Goal: Task Accomplishment & Management: Manage account settings

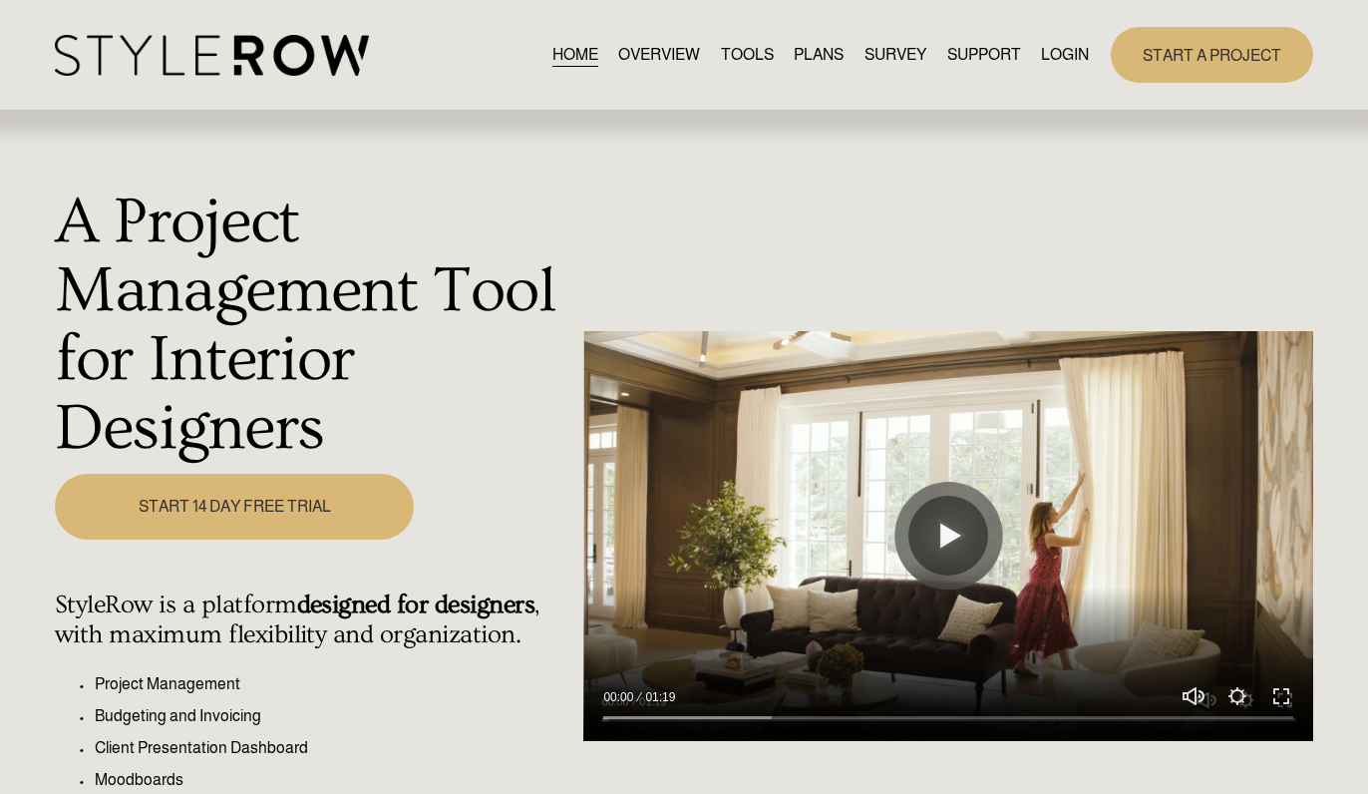
click at [1071, 55] on link "LOGIN" at bounding box center [1065, 55] width 48 height 27
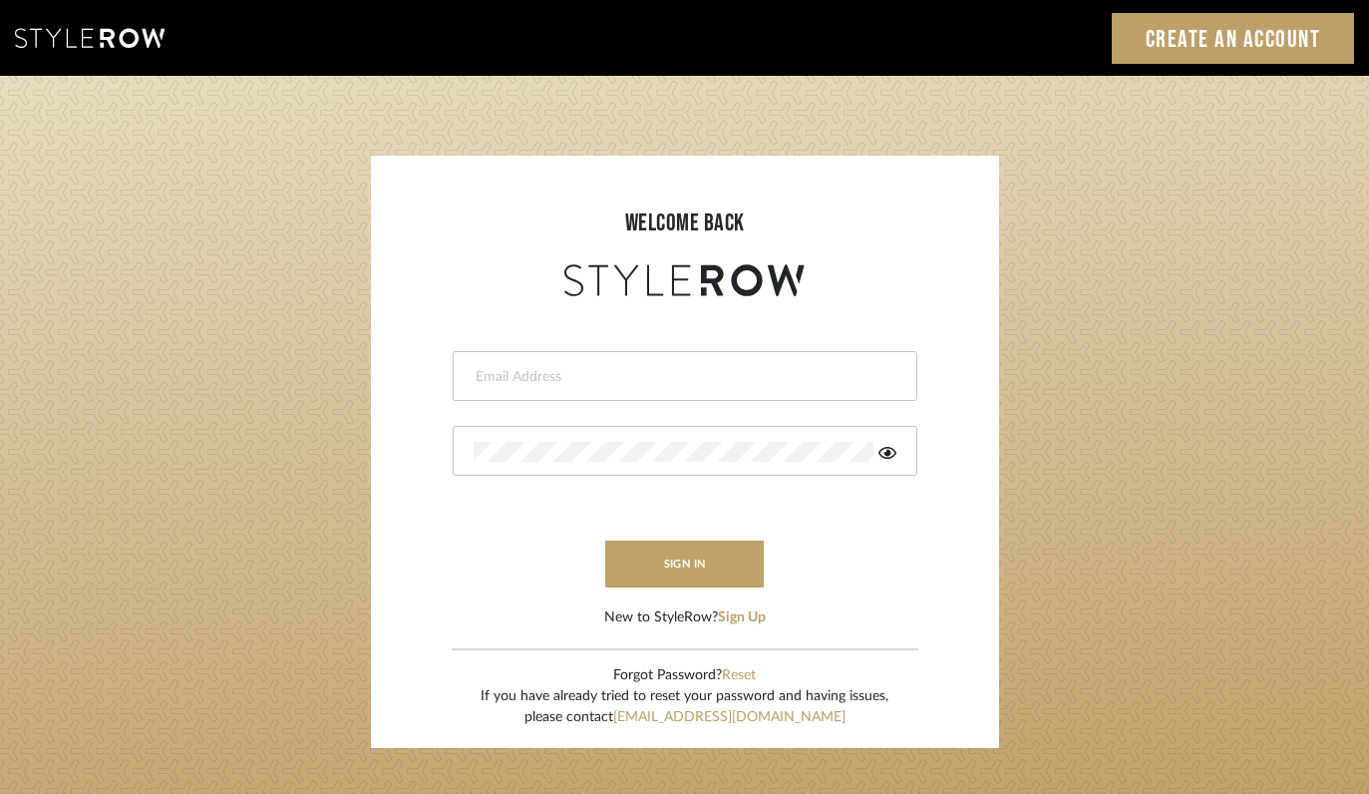
type input "felicia@onyxandoakinteriors.com"
click at [652, 596] on form "felicia@onyxandoakinteriors.com This field is required This field is required s…" at bounding box center [685, 464] width 588 height 327
click at [655, 557] on button "sign in" at bounding box center [685, 563] width 160 height 47
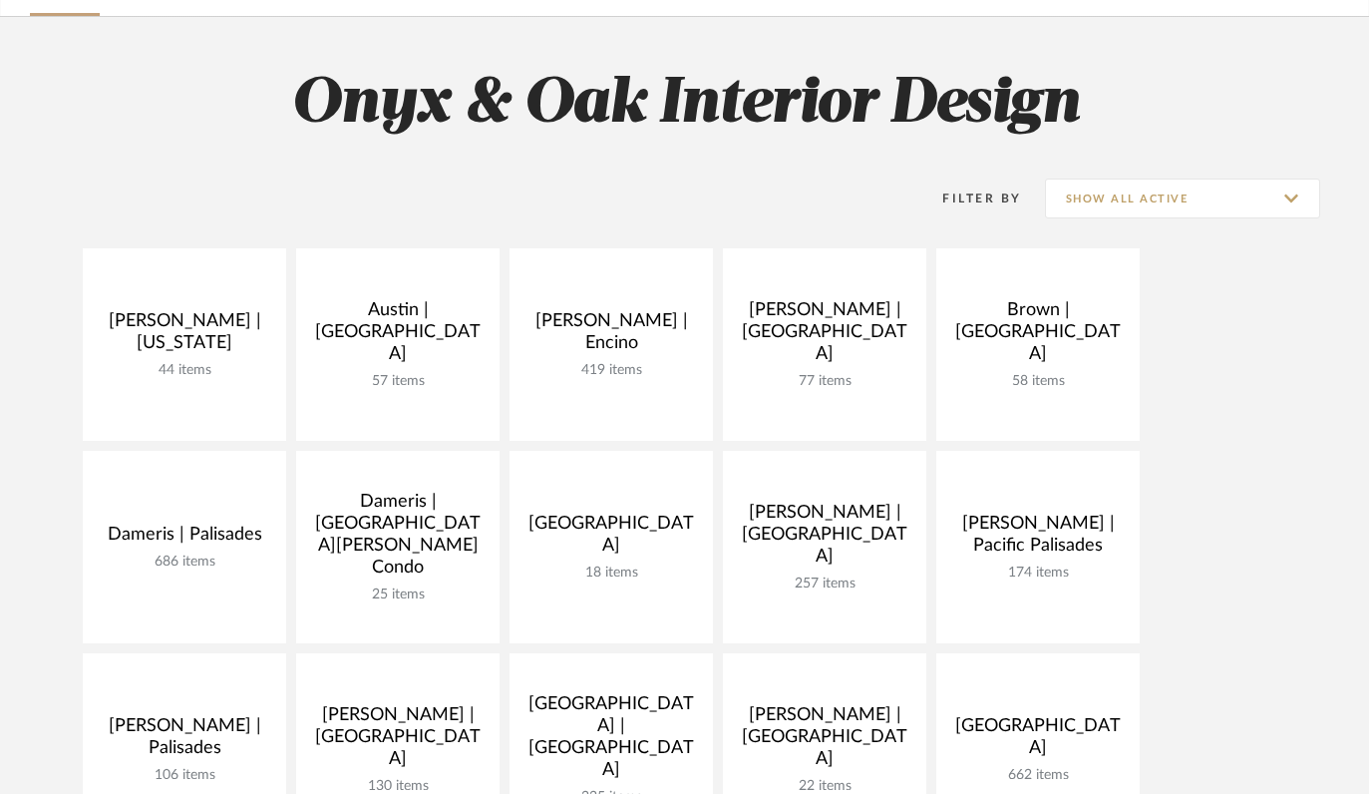
scroll to position [543, 0]
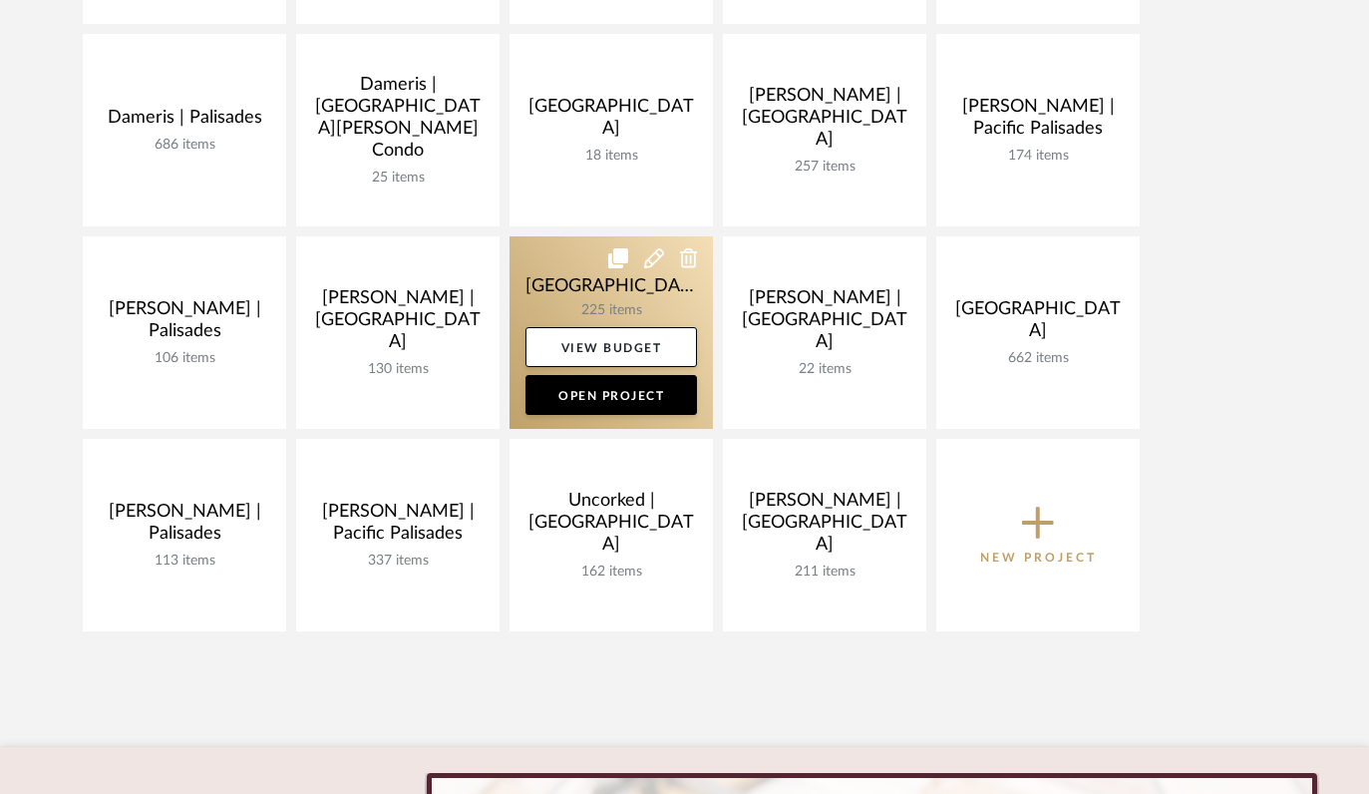
click at [561, 298] on link at bounding box center [610, 332] width 203 height 192
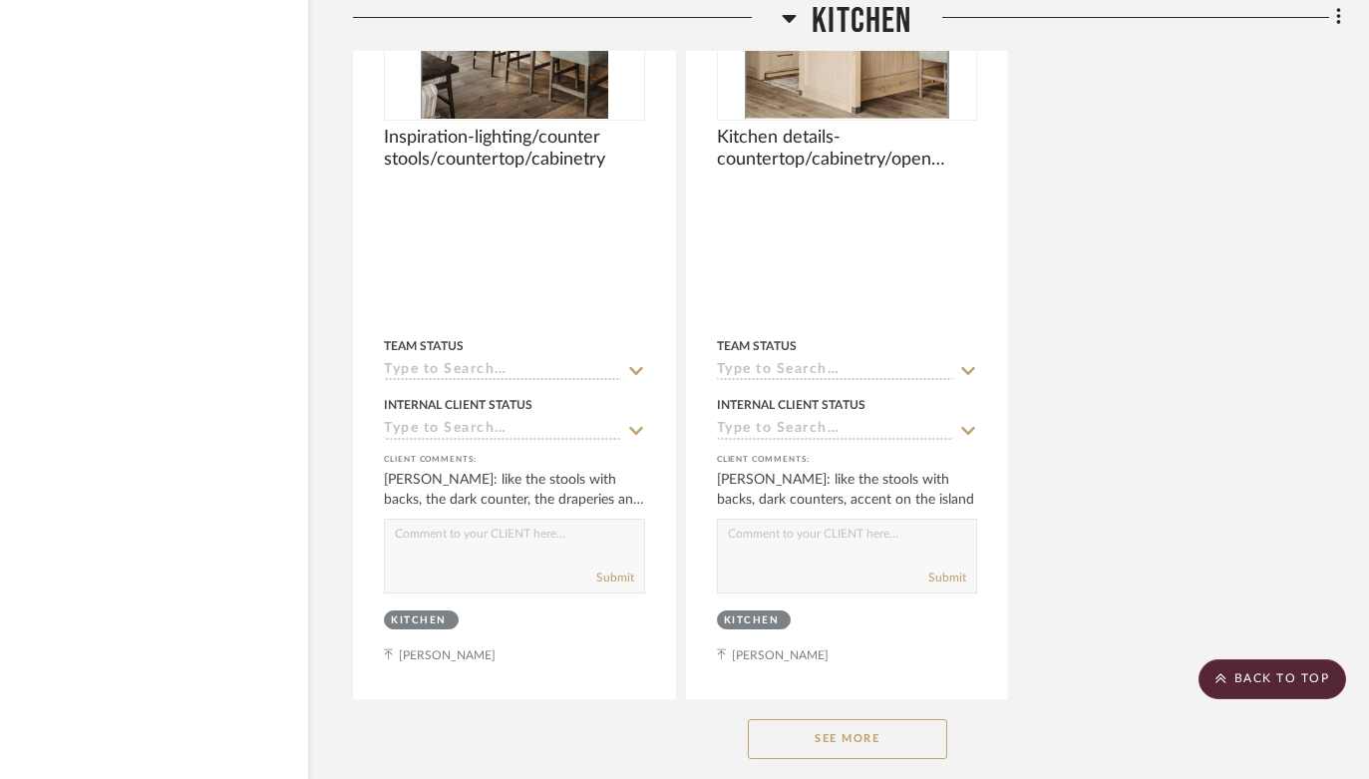
scroll to position [15119, 67]
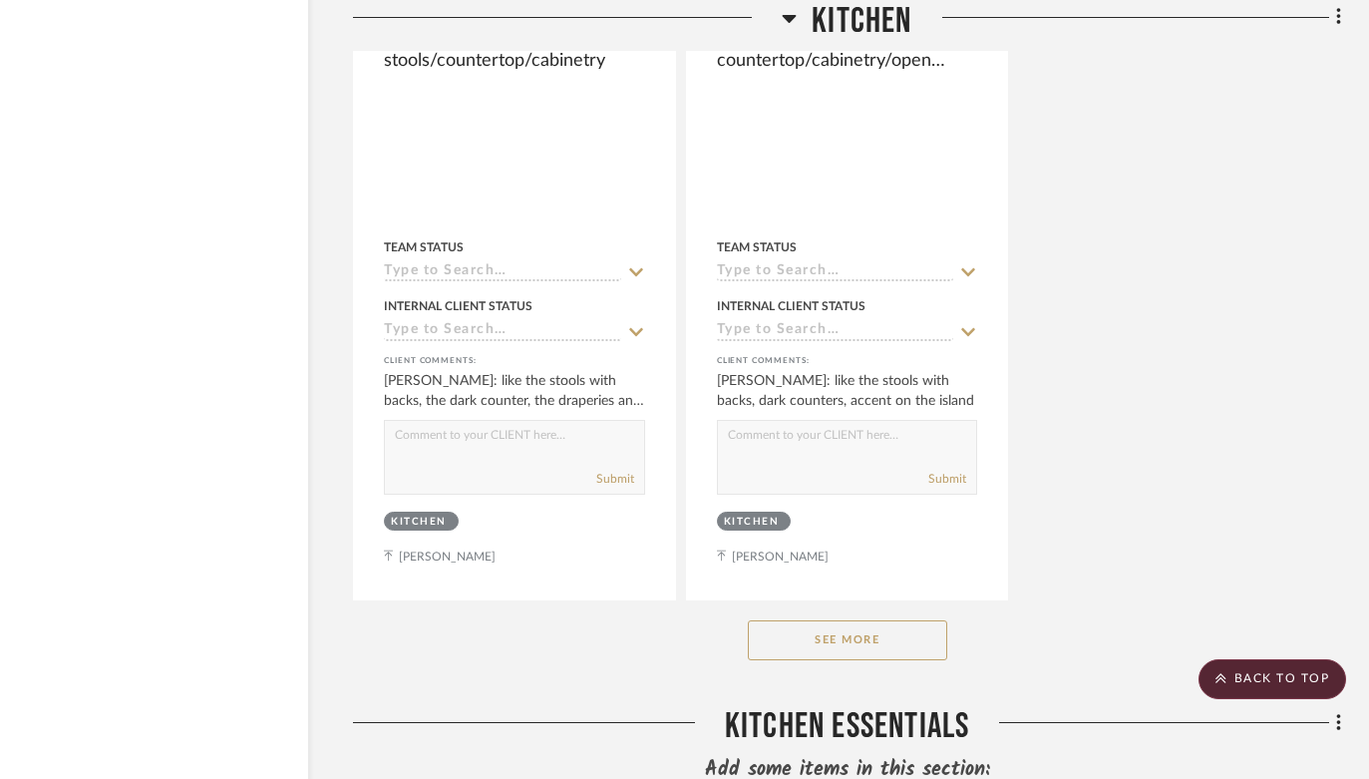
click at [874, 620] on button "See More" at bounding box center [847, 640] width 199 height 40
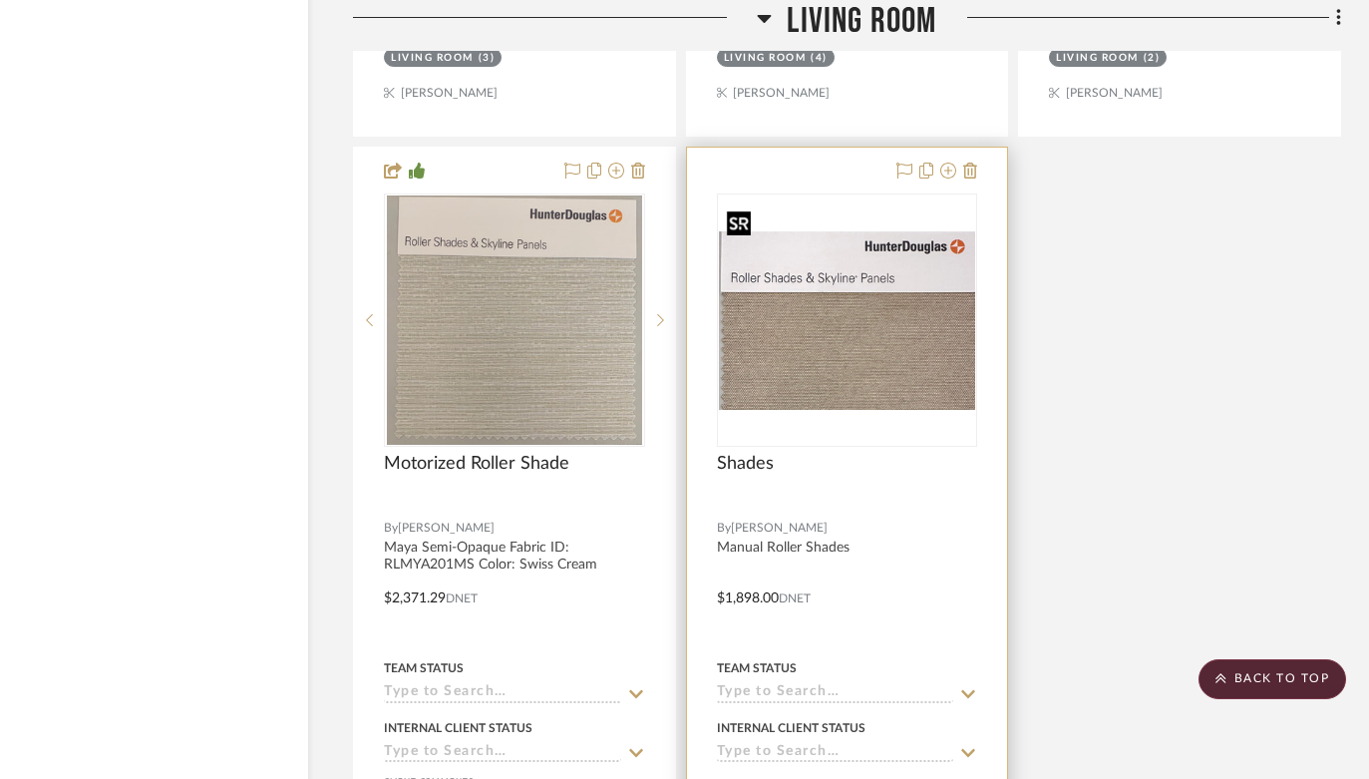
scroll to position [21467, 67]
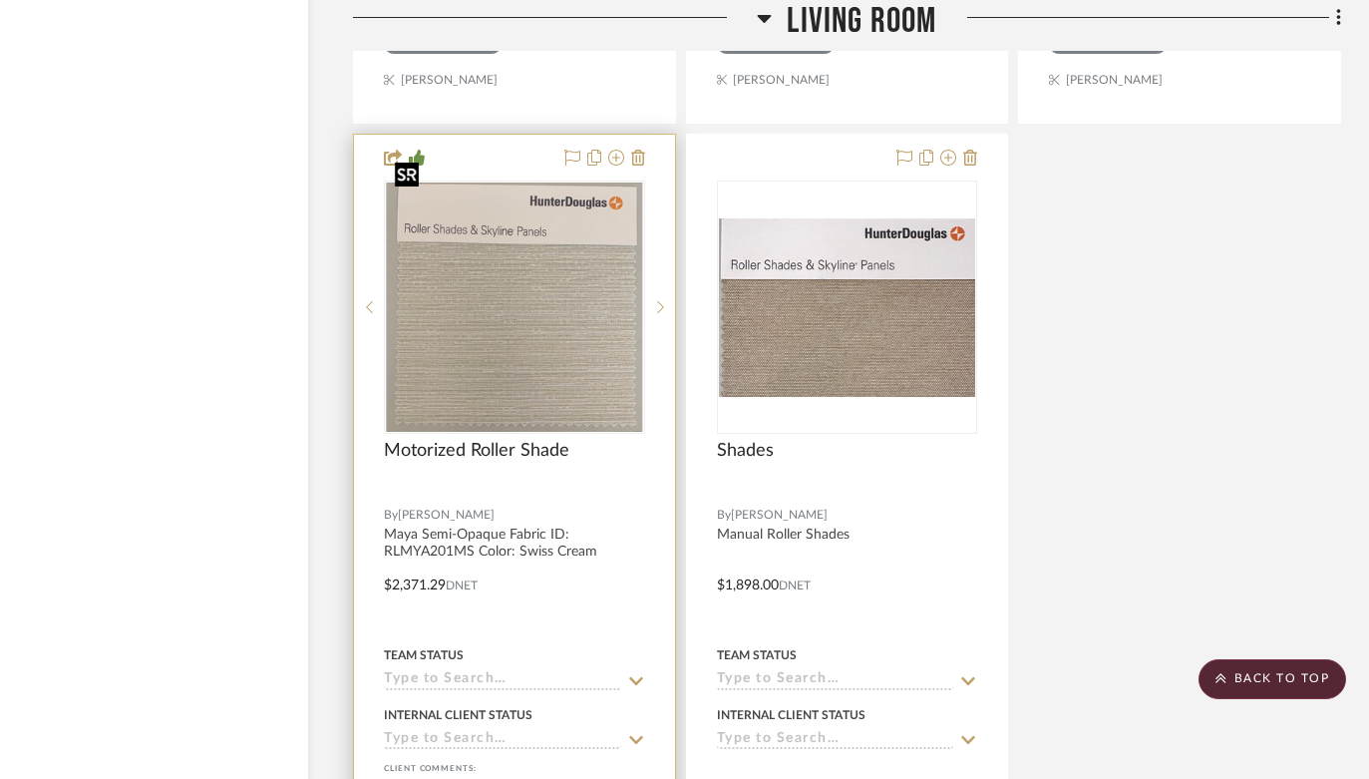
click at [0, 0] on img at bounding box center [0, 0] width 0 height 0
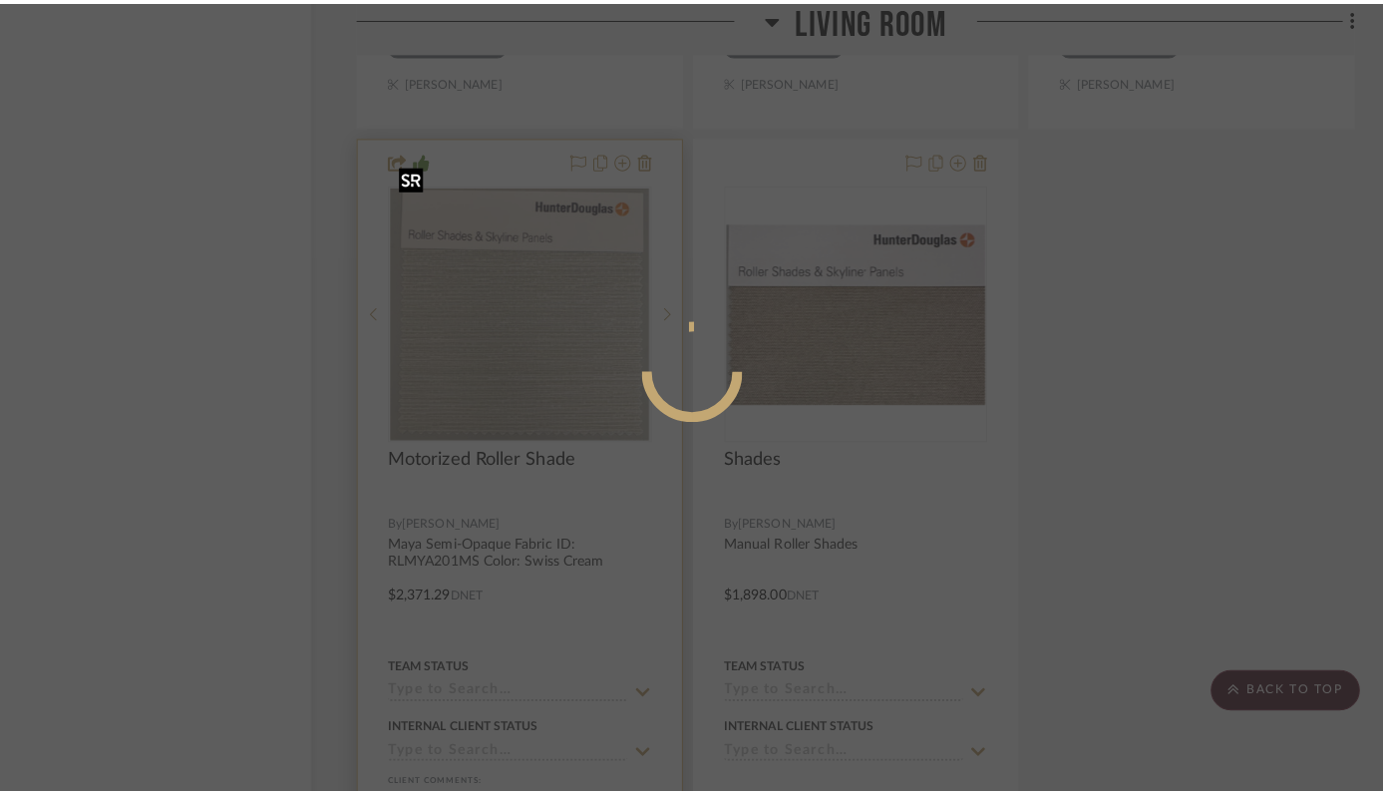
scroll to position [0, 0]
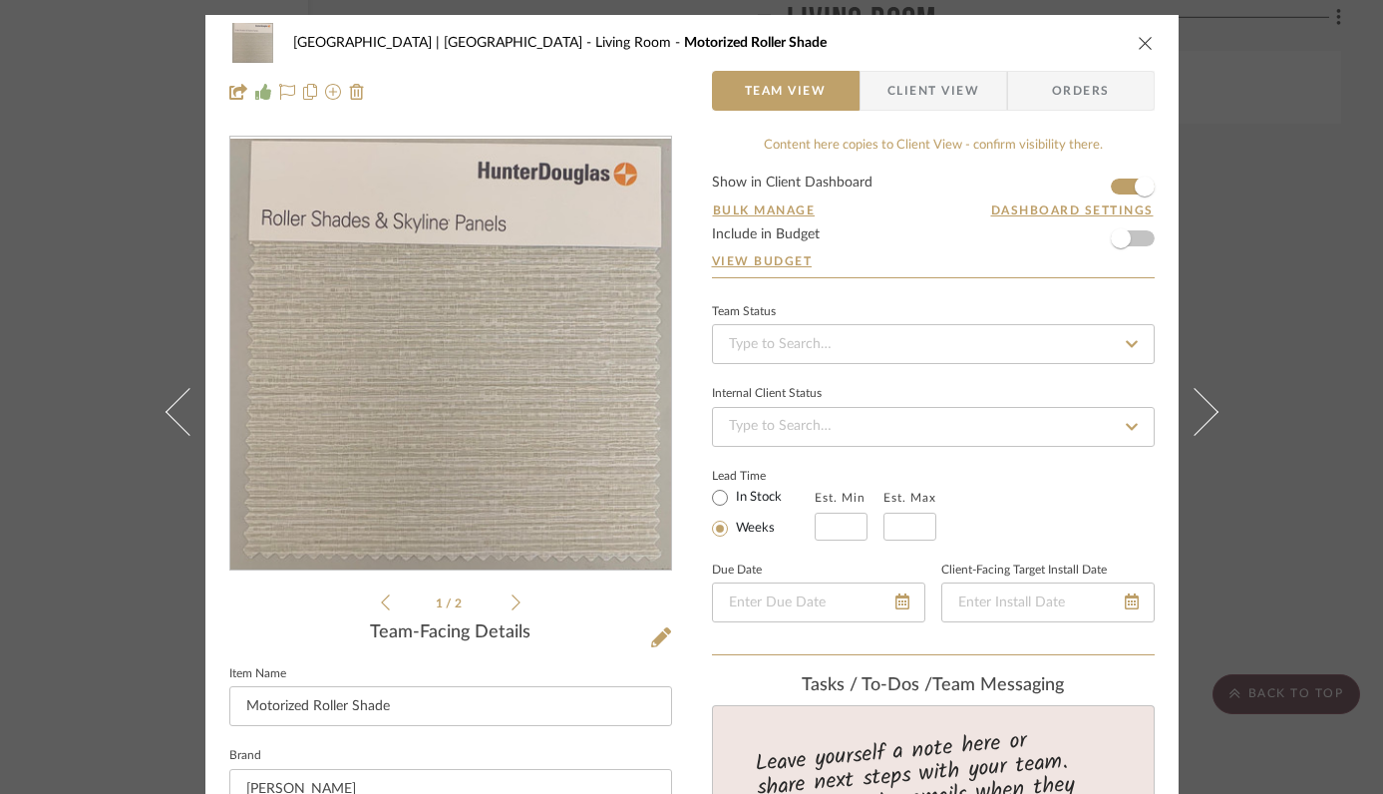
click at [501, 300] on img "0" at bounding box center [450, 354] width 441 height 430
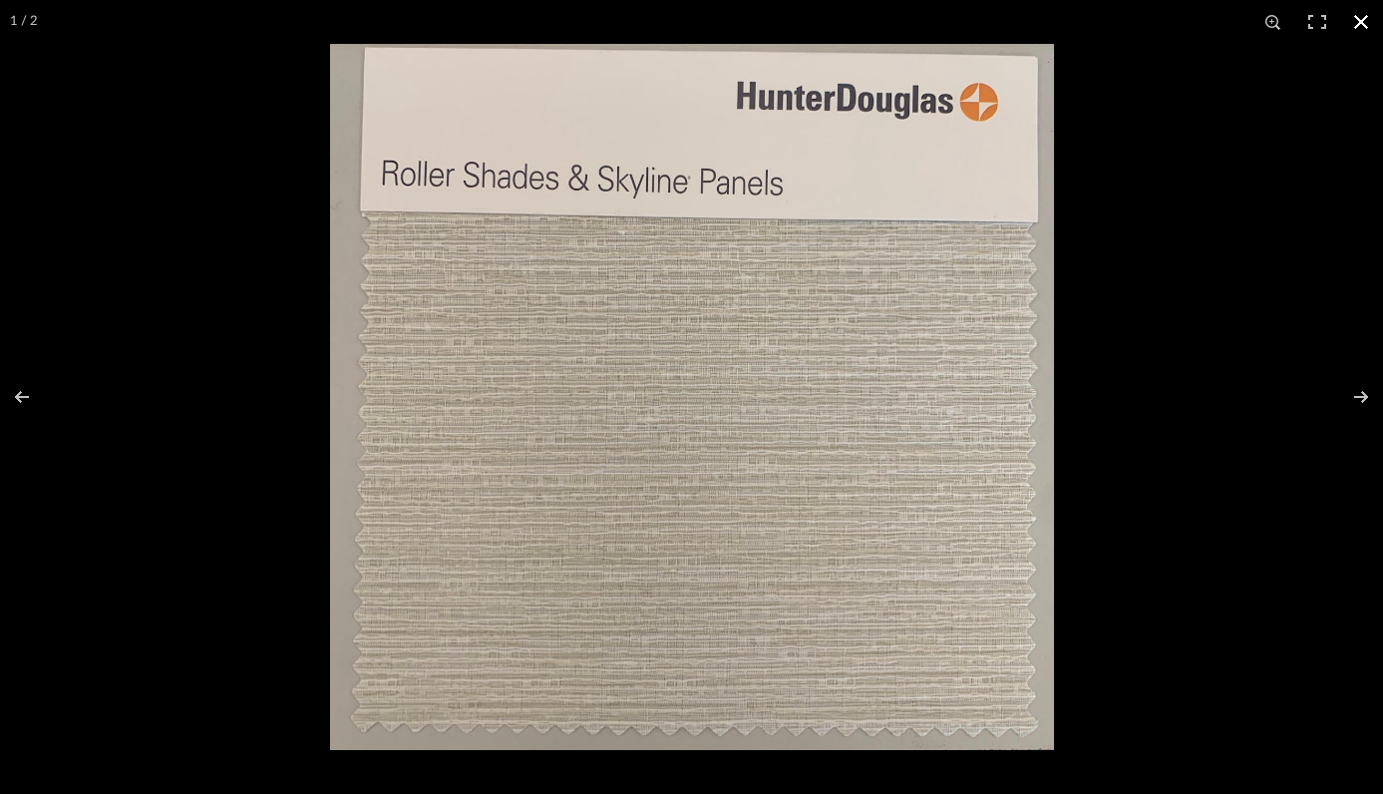
click at [1366, 23] on button at bounding box center [1361, 22] width 44 height 44
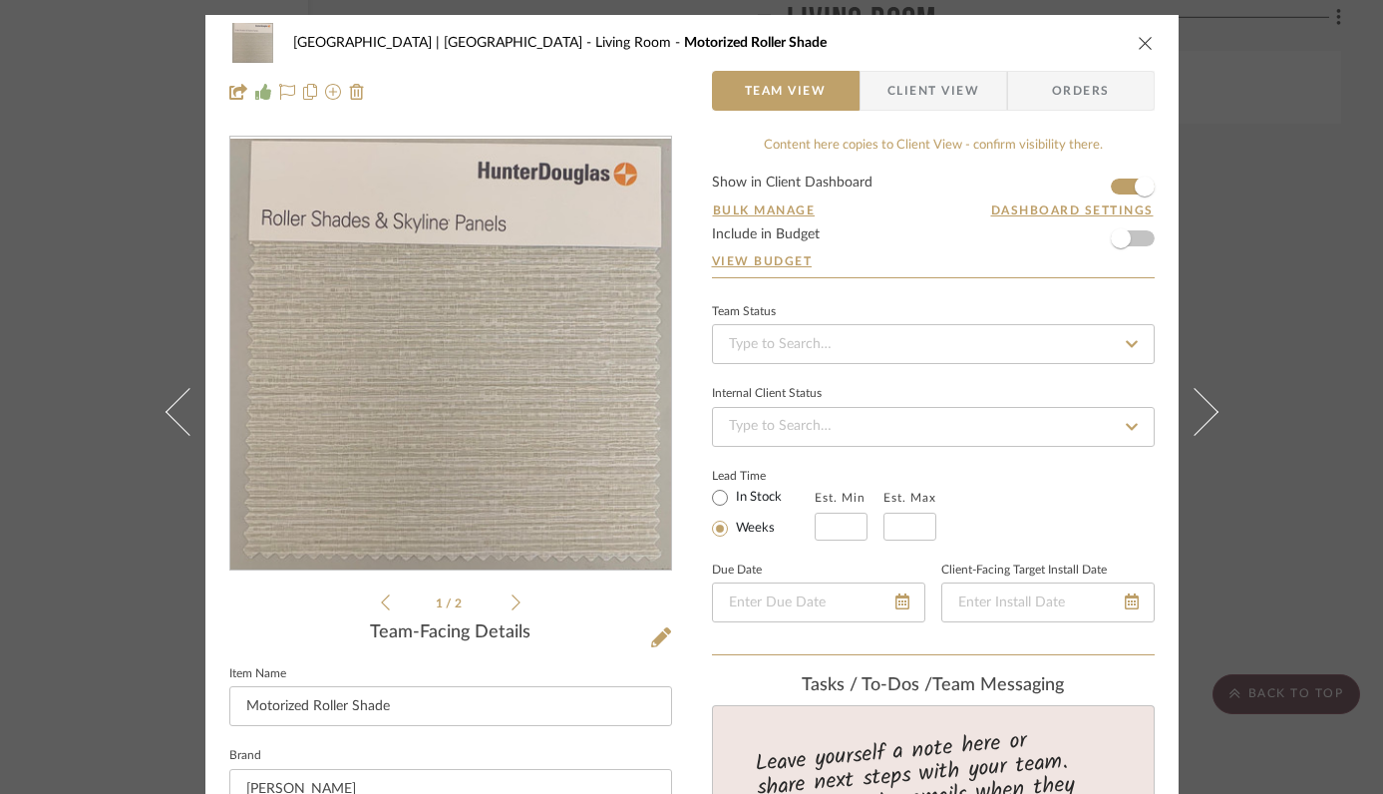
click at [1138, 47] on icon "close" at bounding box center [1146, 43] width 16 height 16
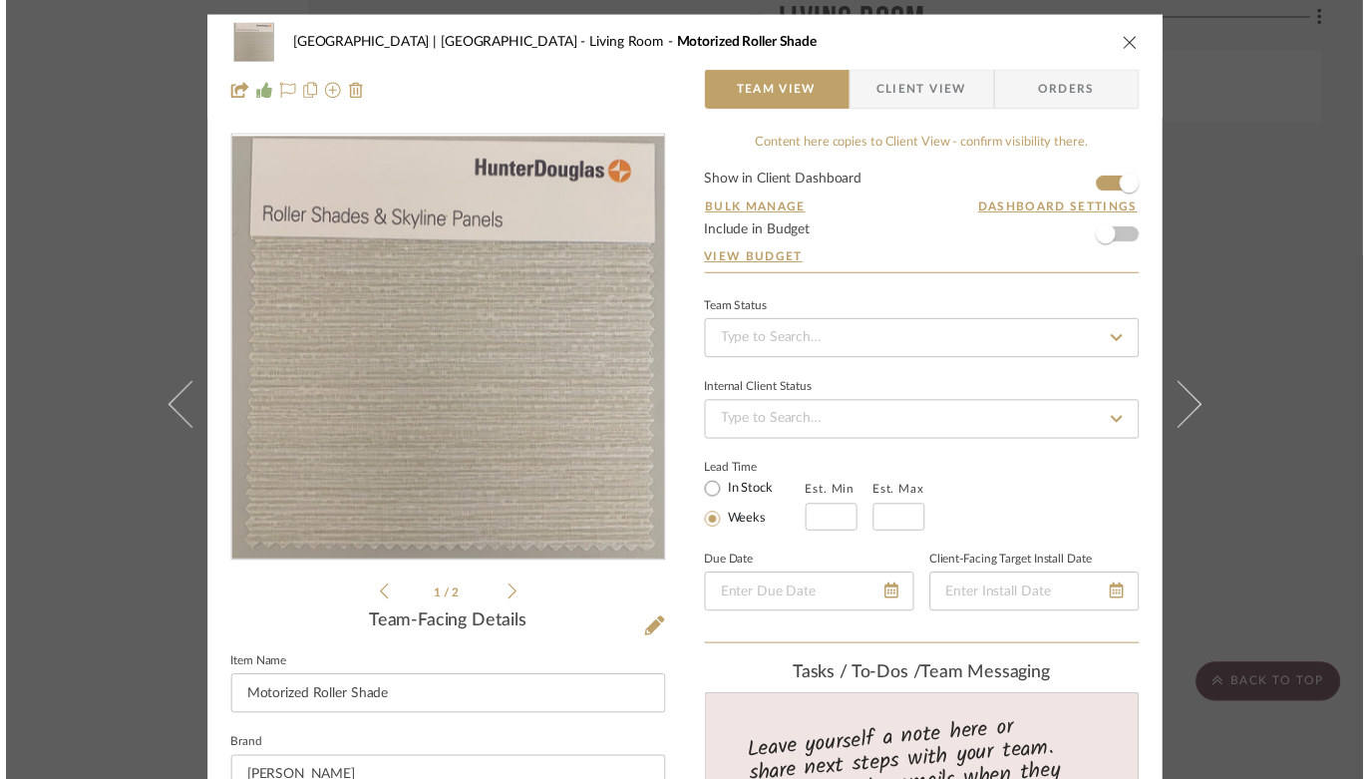
scroll to position [21467, 67]
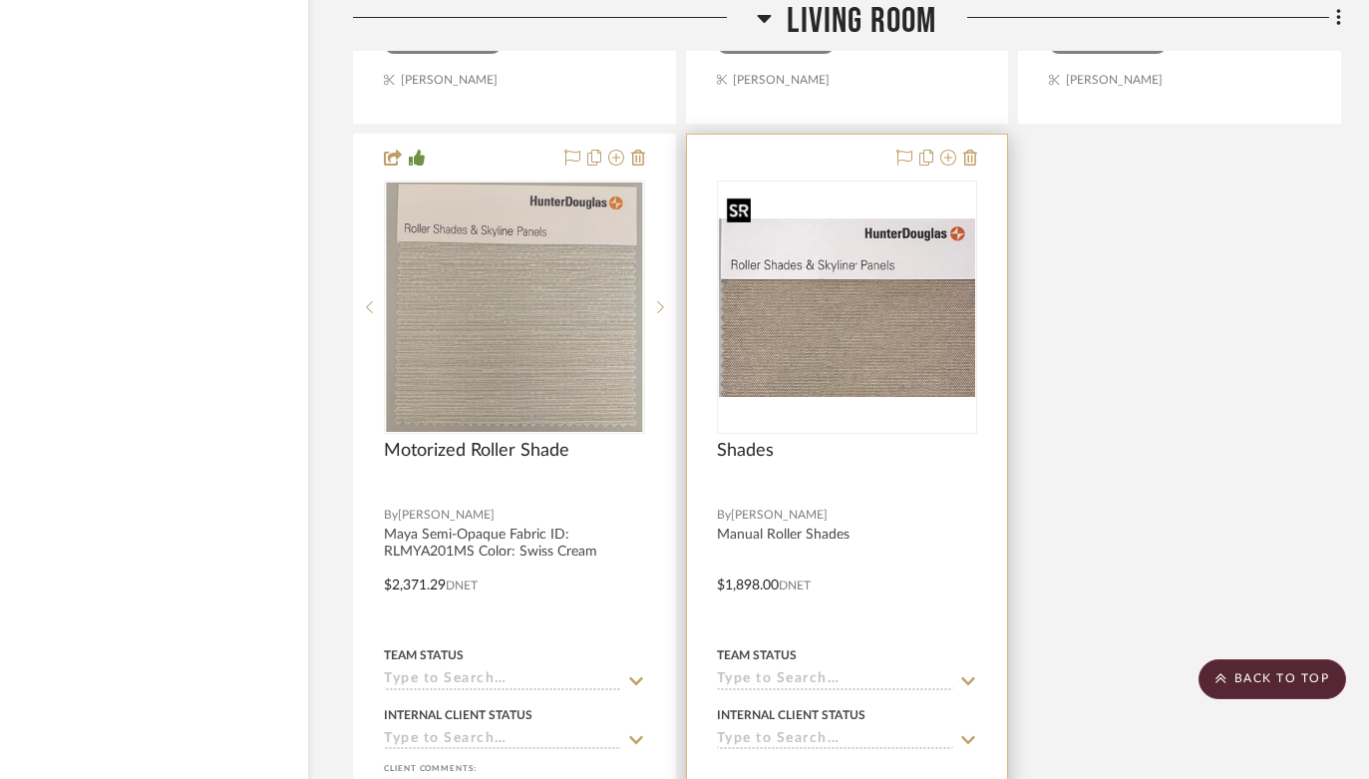
click at [841, 307] on img "0" at bounding box center [847, 307] width 257 height 179
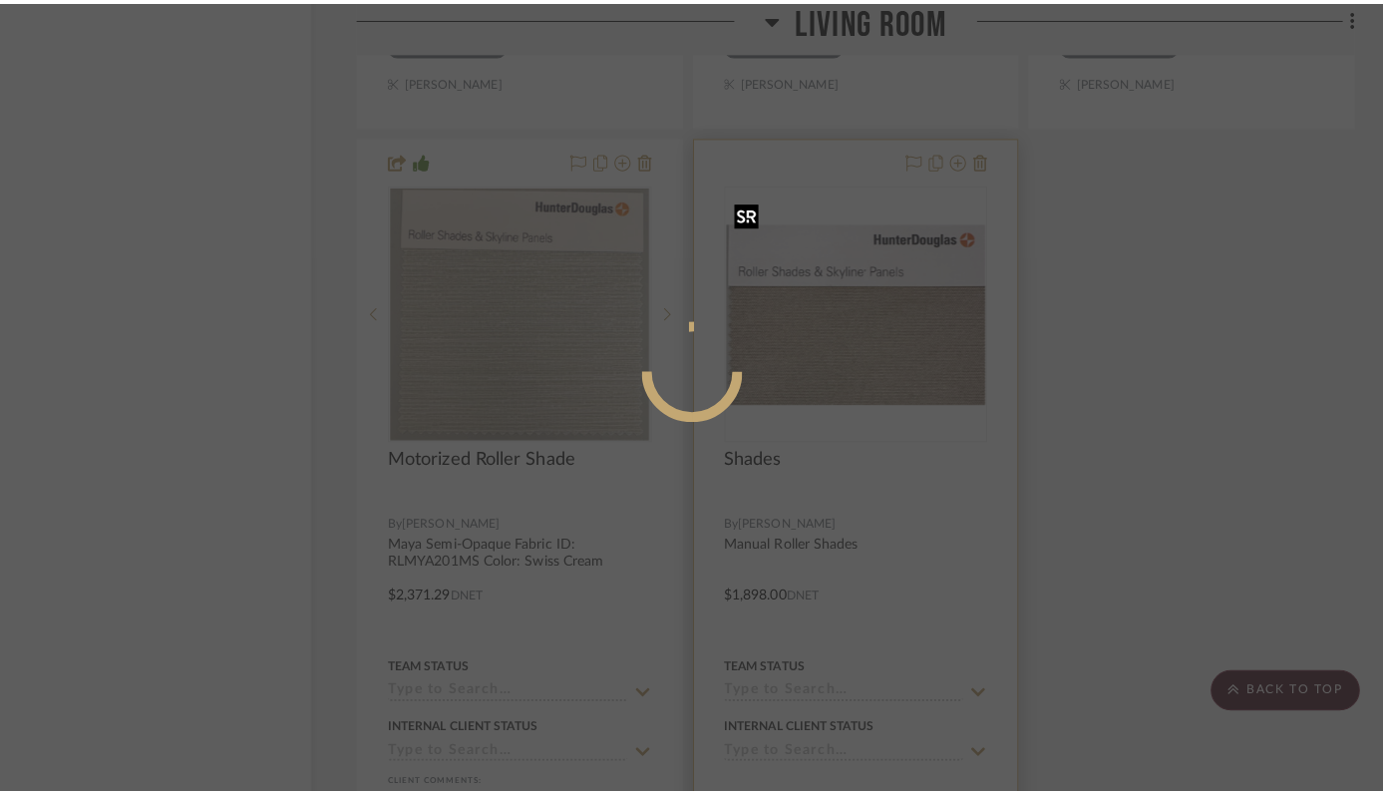
scroll to position [0, 0]
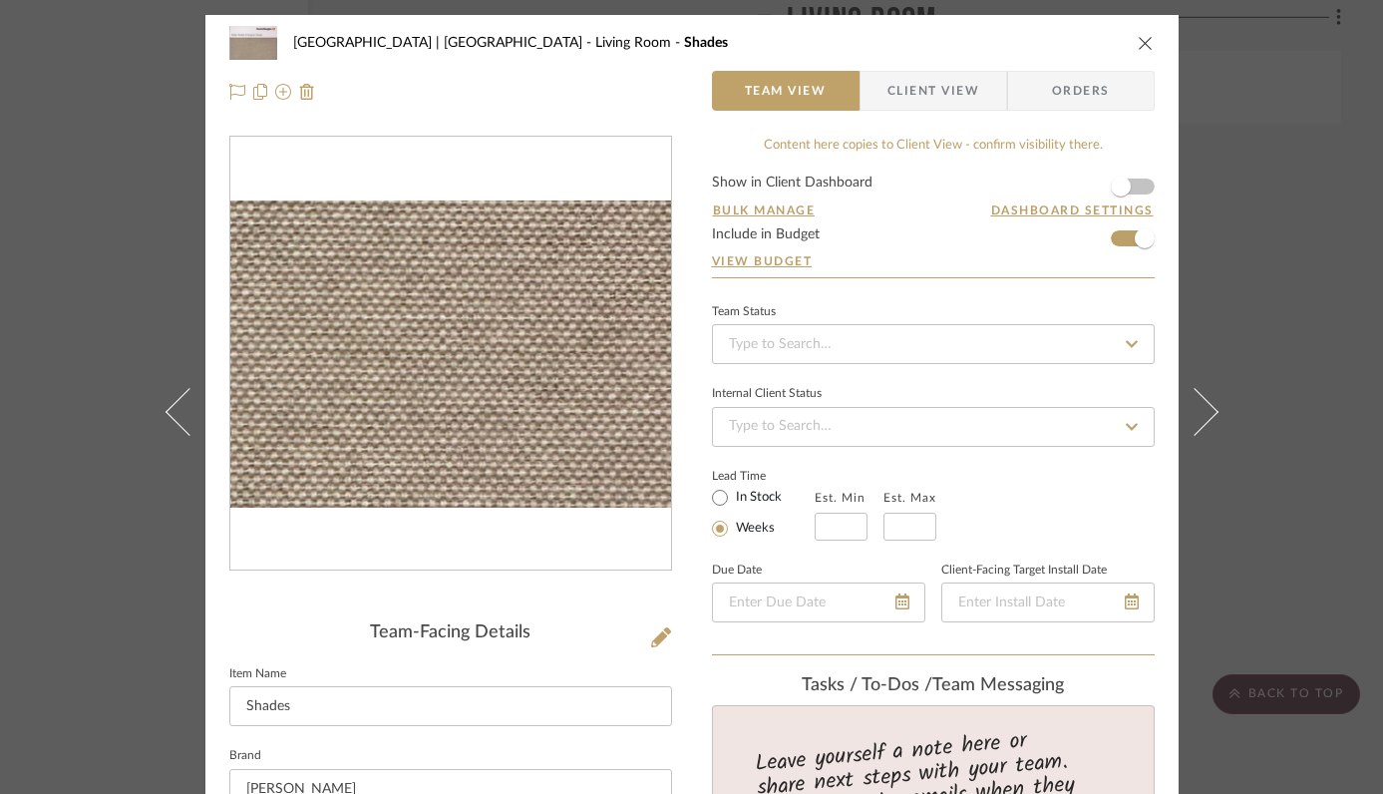
click at [524, 424] on img "0" at bounding box center [450, 353] width 441 height 307
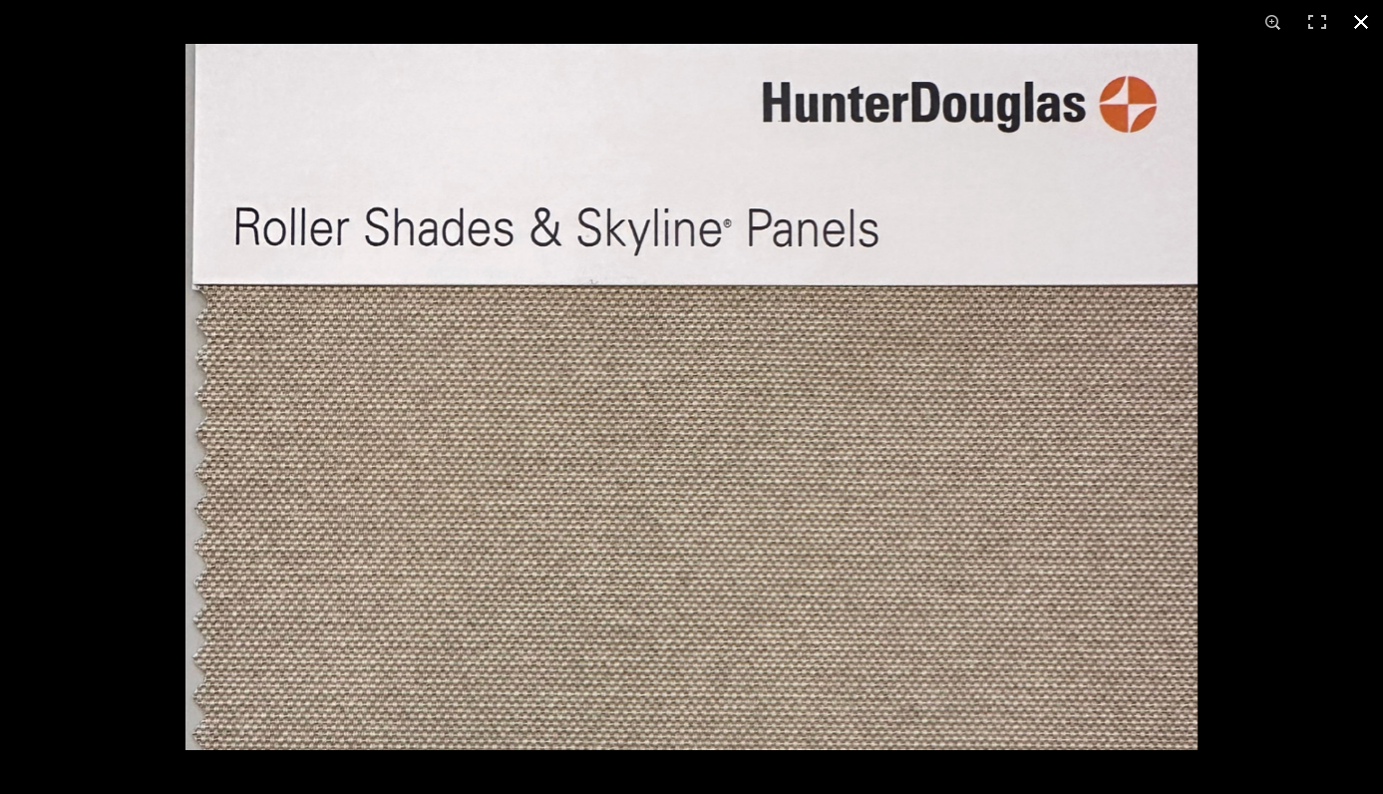
click at [1360, 26] on button at bounding box center [1361, 22] width 44 height 44
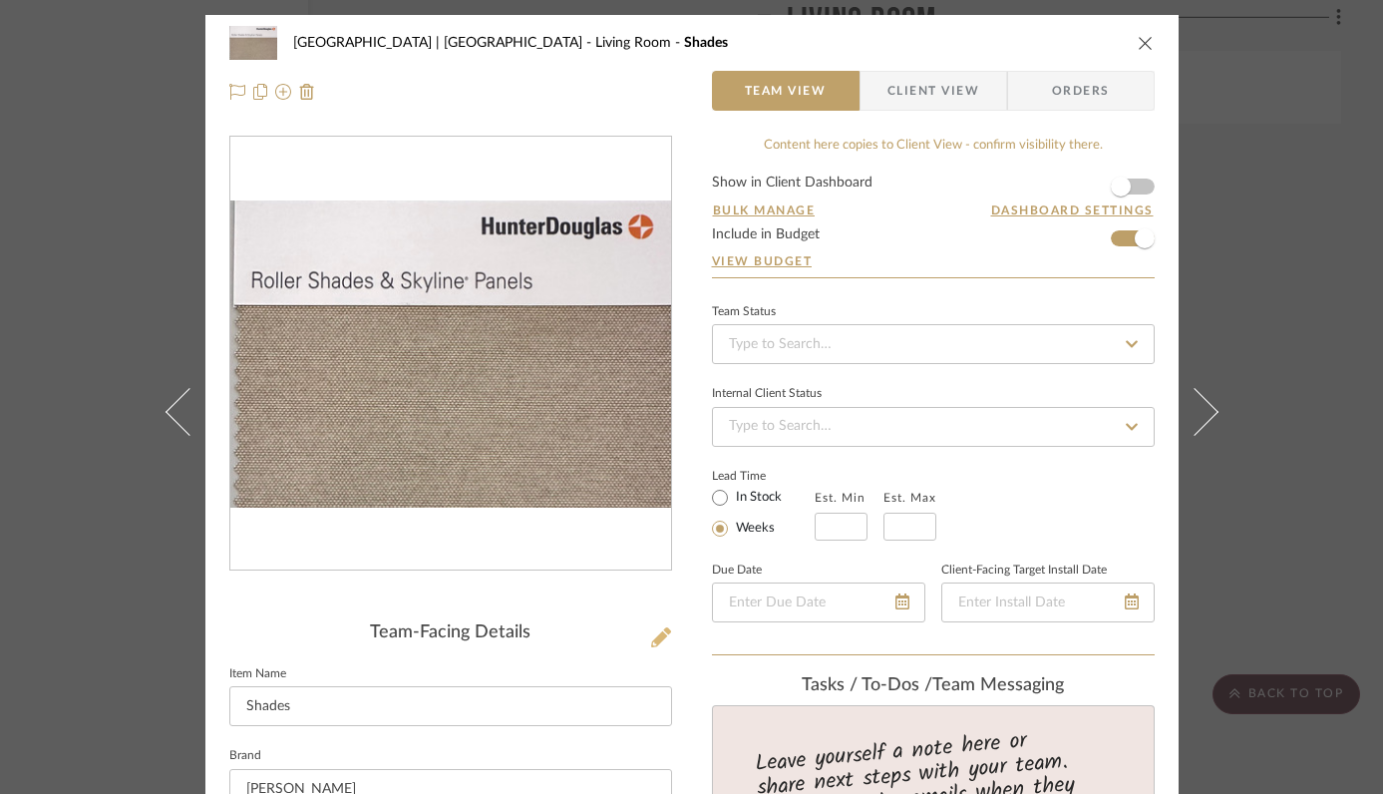
click at [662, 633] on icon at bounding box center [661, 637] width 20 height 20
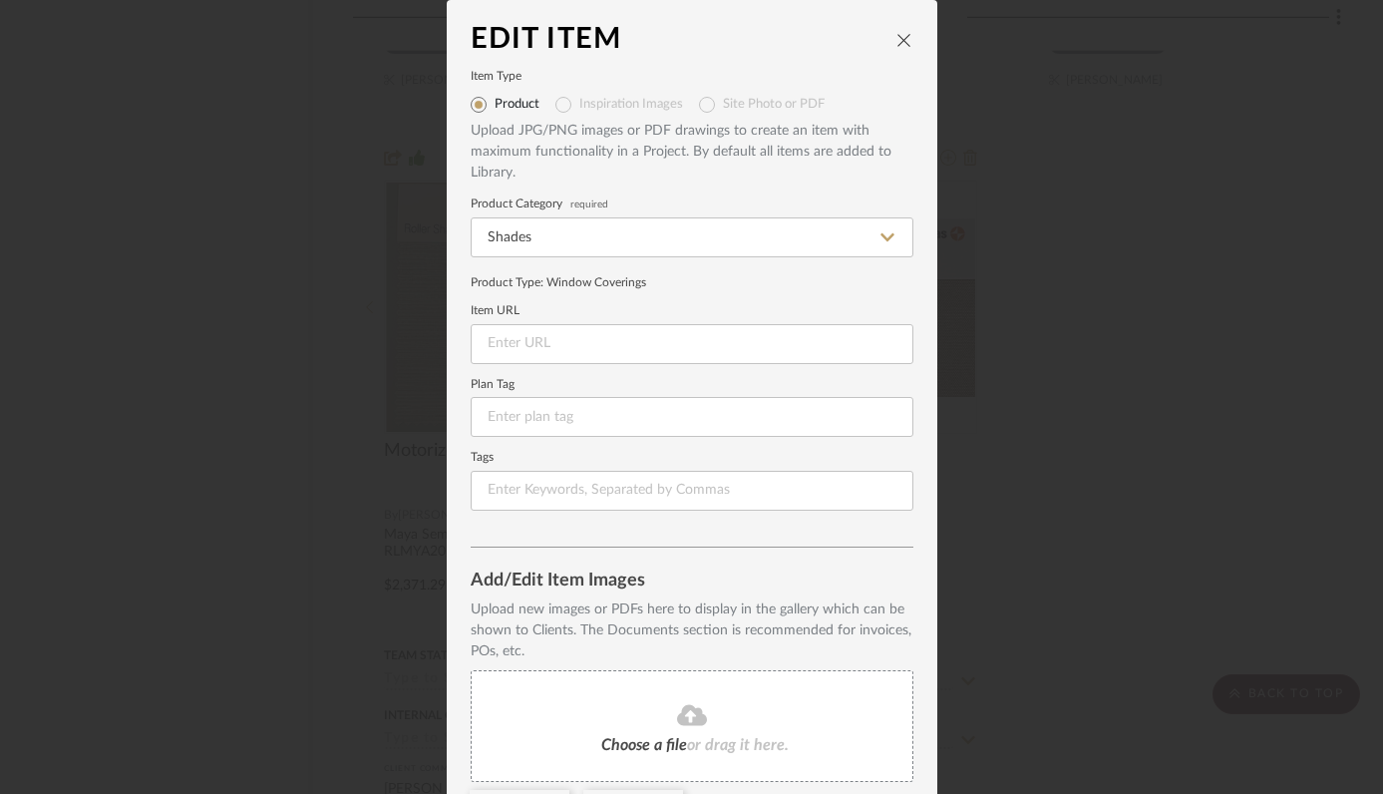
scroll to position [157, 0]
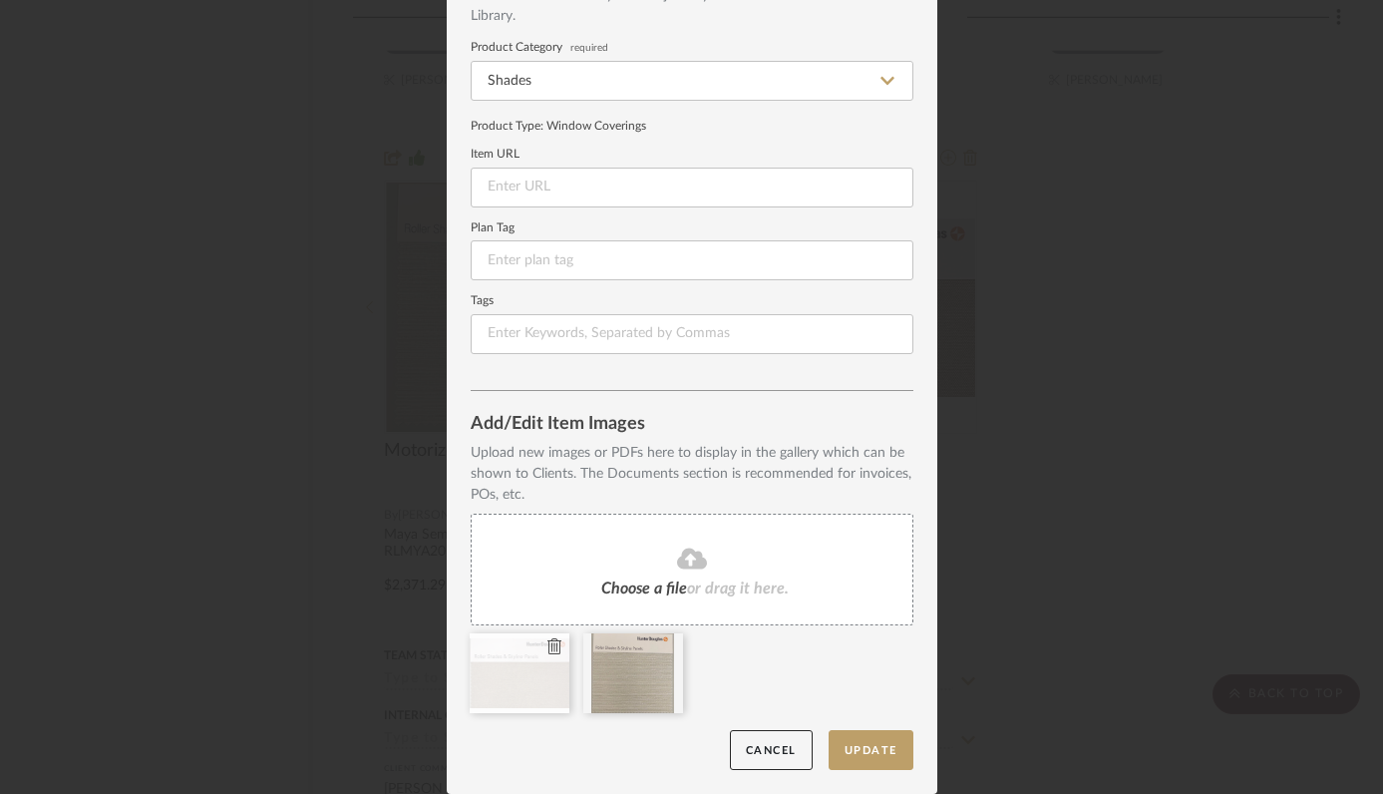
click at [547, 645] on icon at bounding box center [554, 646] width 14 height 16
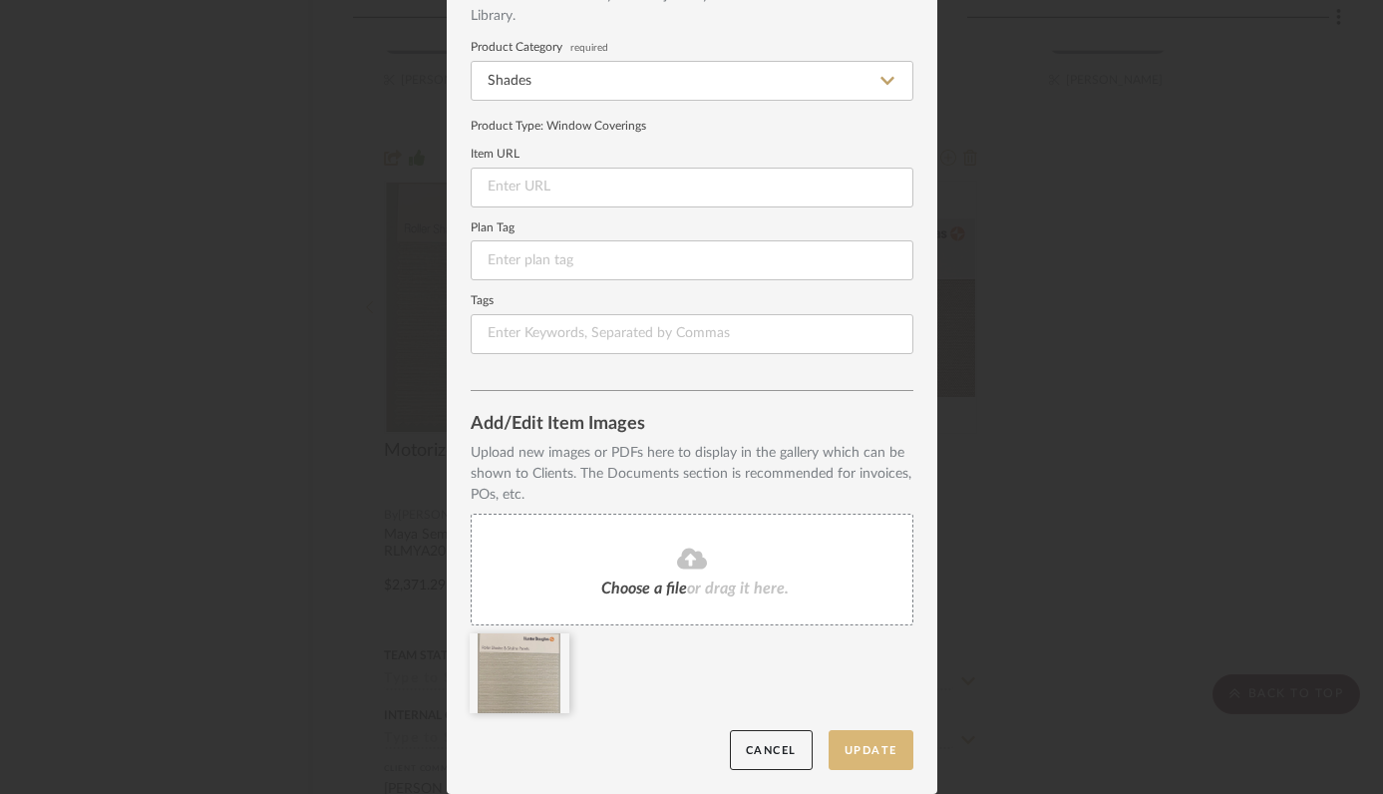
click at [852, 736] on button "Update" at bounding box center [870, 750] width 85 height 41
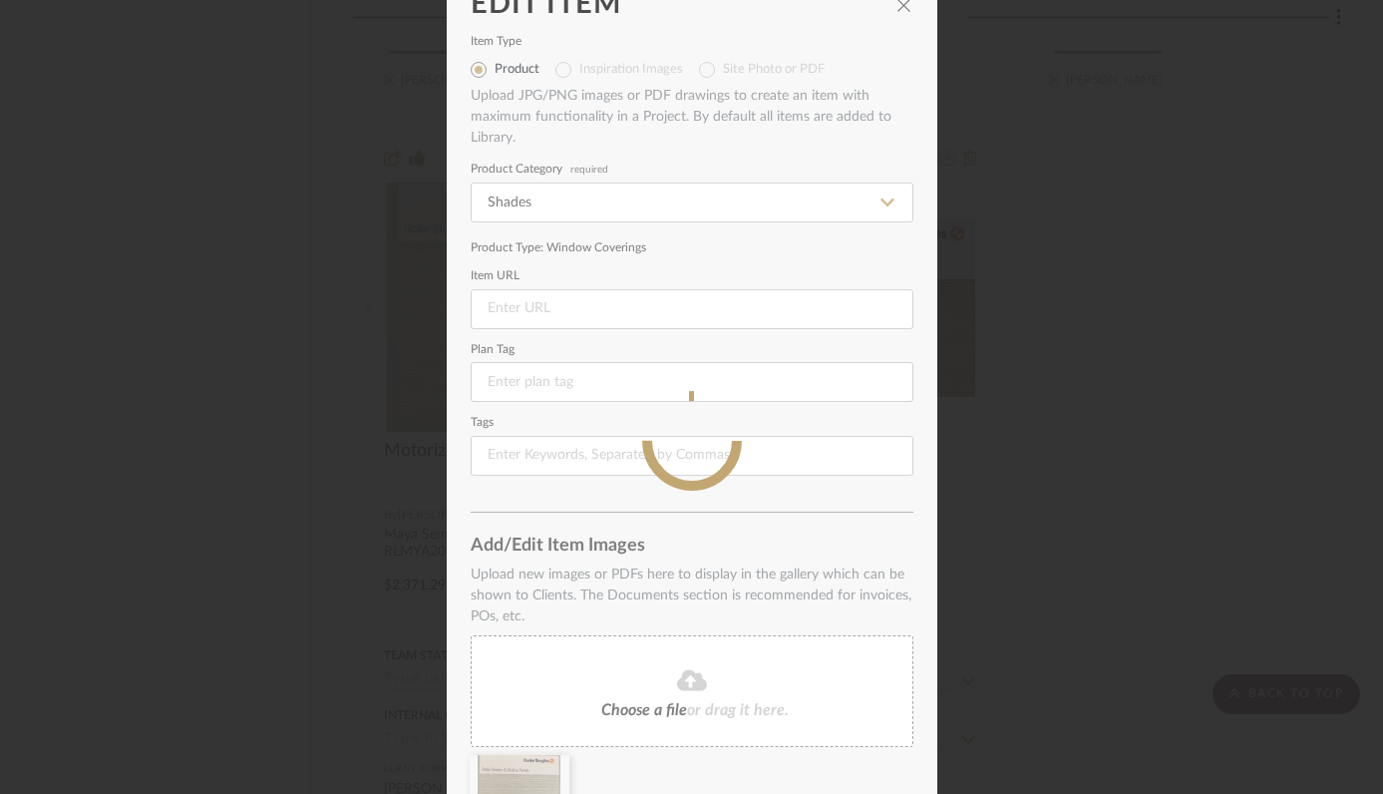
scroll to position [0, 0]
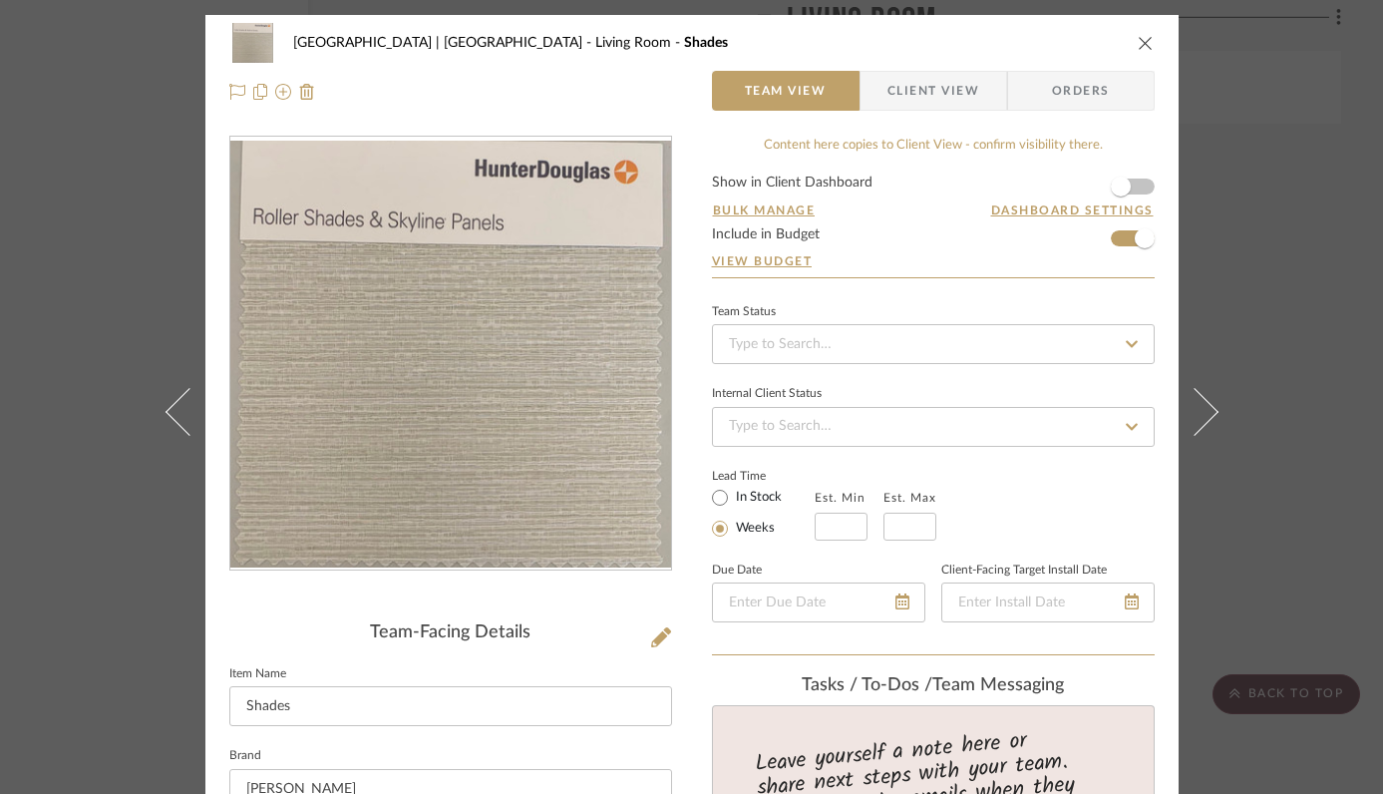
click at [1138, 37] on icon "close" at bounding box center [1146, 43] width 16 height 16
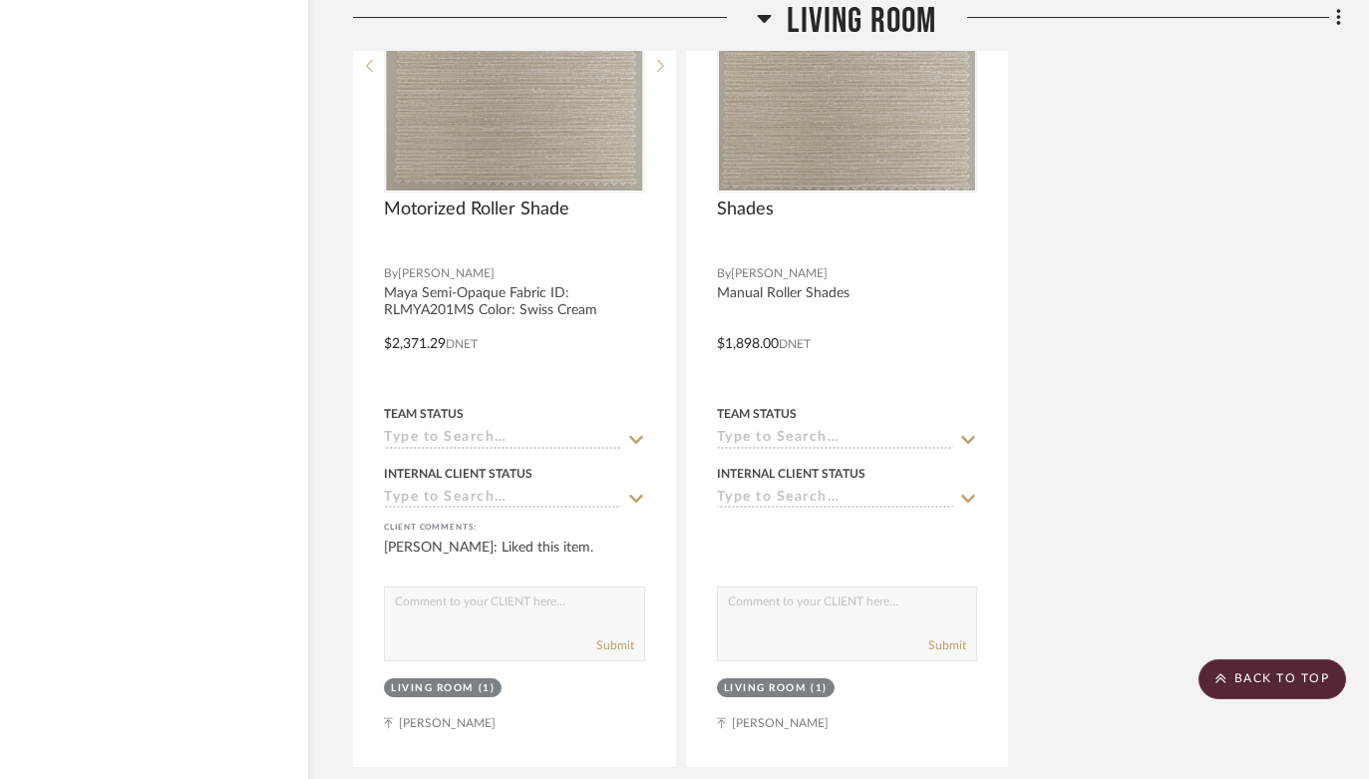
scroll to position [21847, 67]
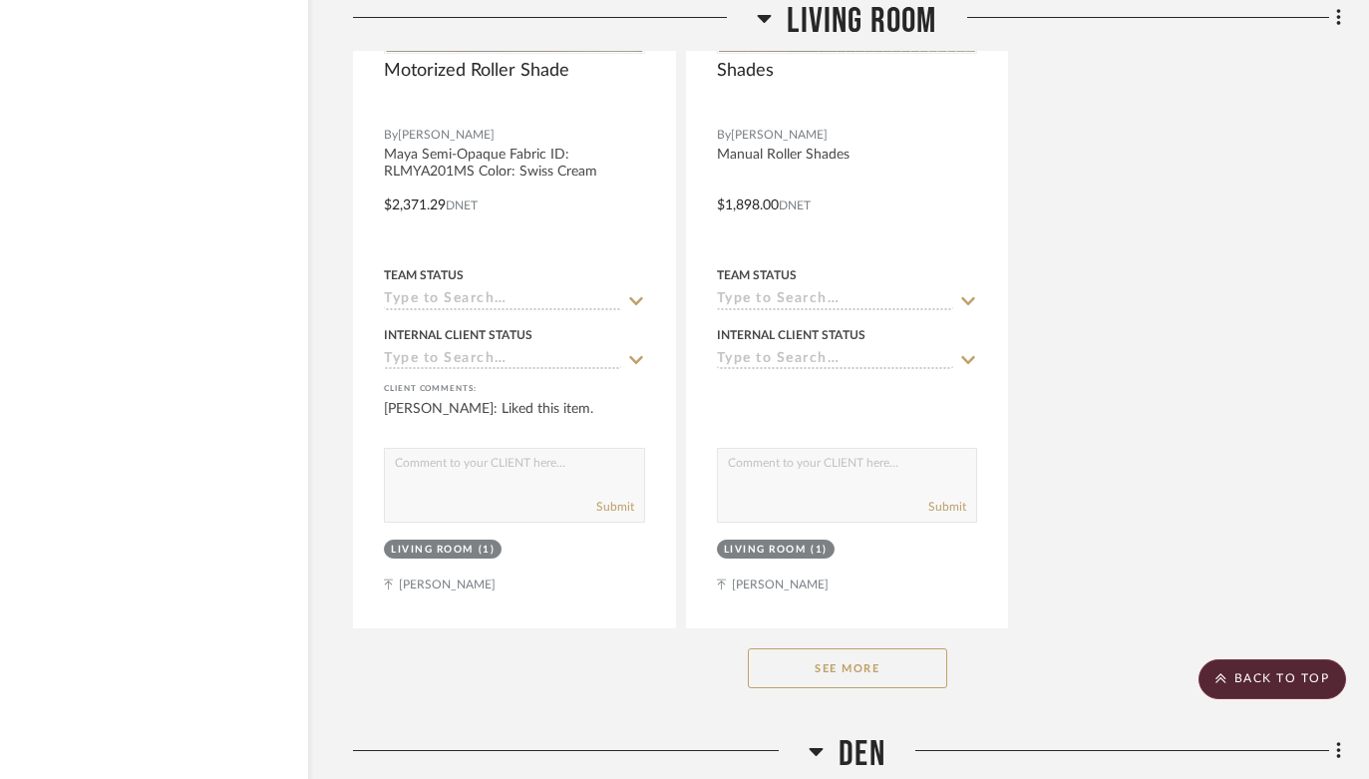
click at [835, 648] on button "See More" at bounding box center [847, 668] width 199 height 40
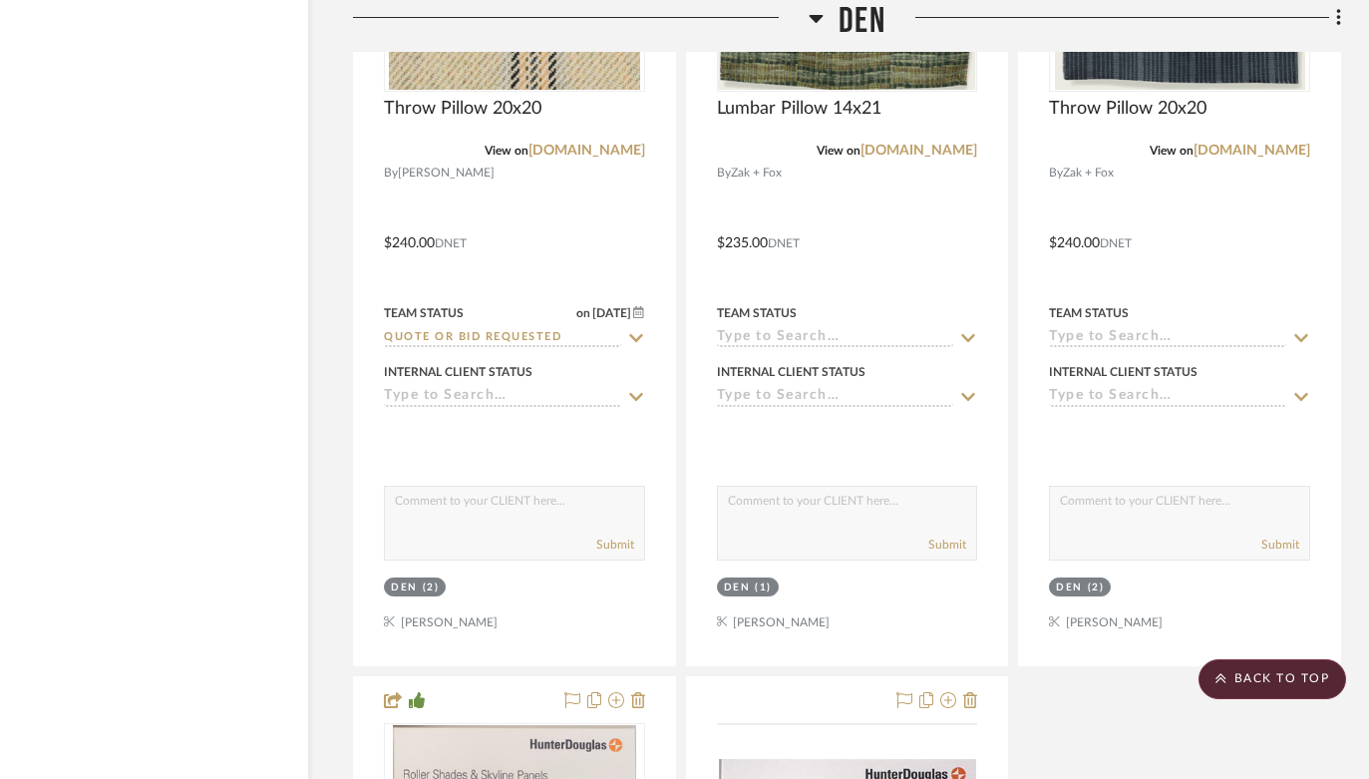
scroll to position [33048, 67]
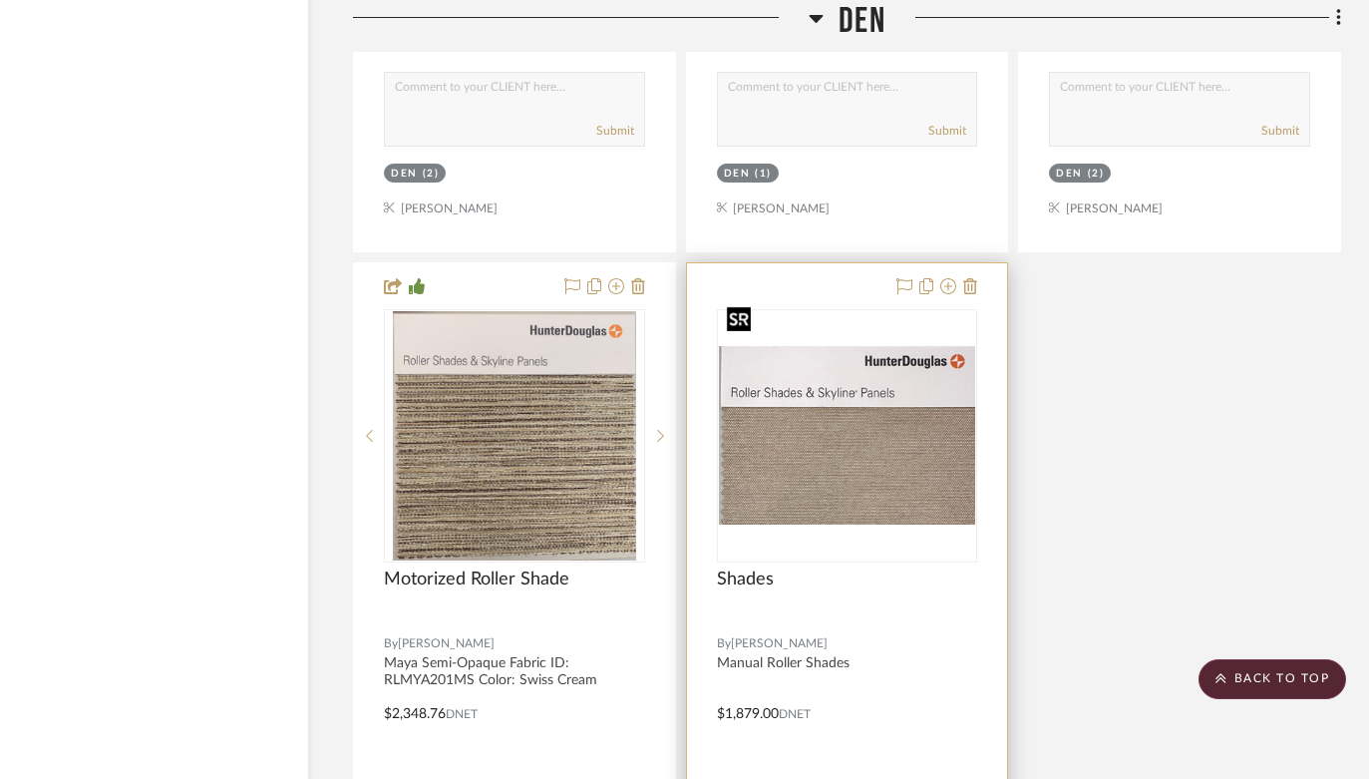
click at [850, 379] on img "0" at bounding box center [847, 435] width 257 height 179
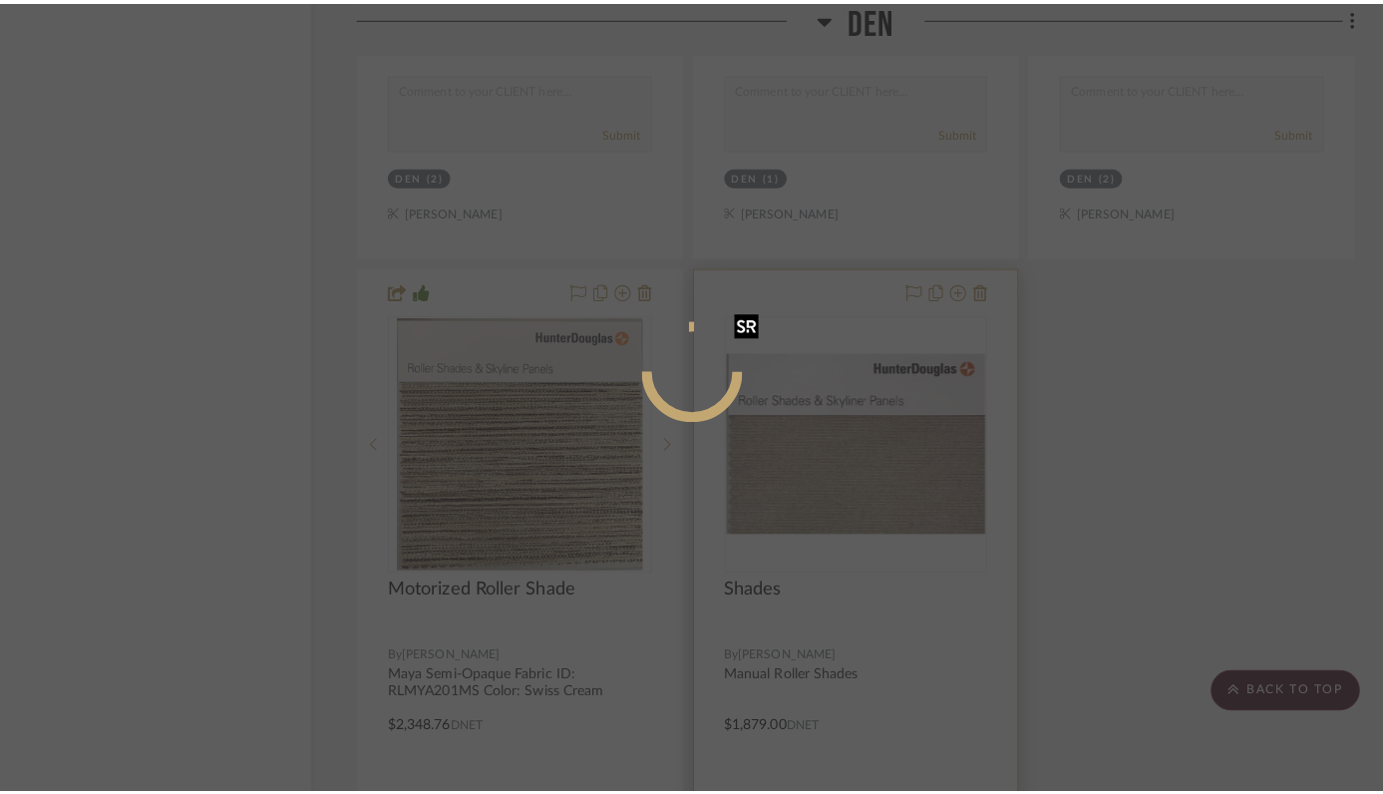
scroll to position [0, 0]
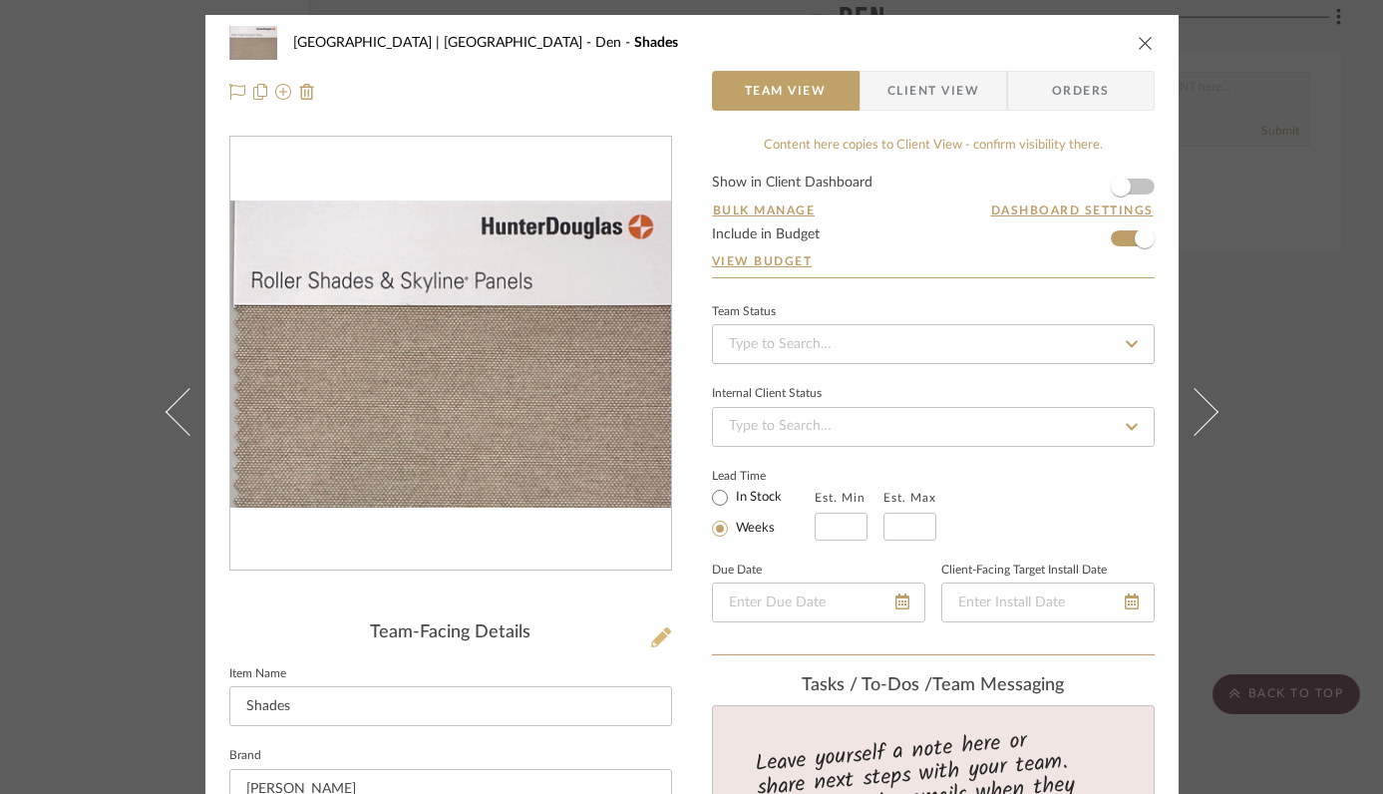
click at [651, 639] on icon at bounding box center [661, 637] width 20 height 20
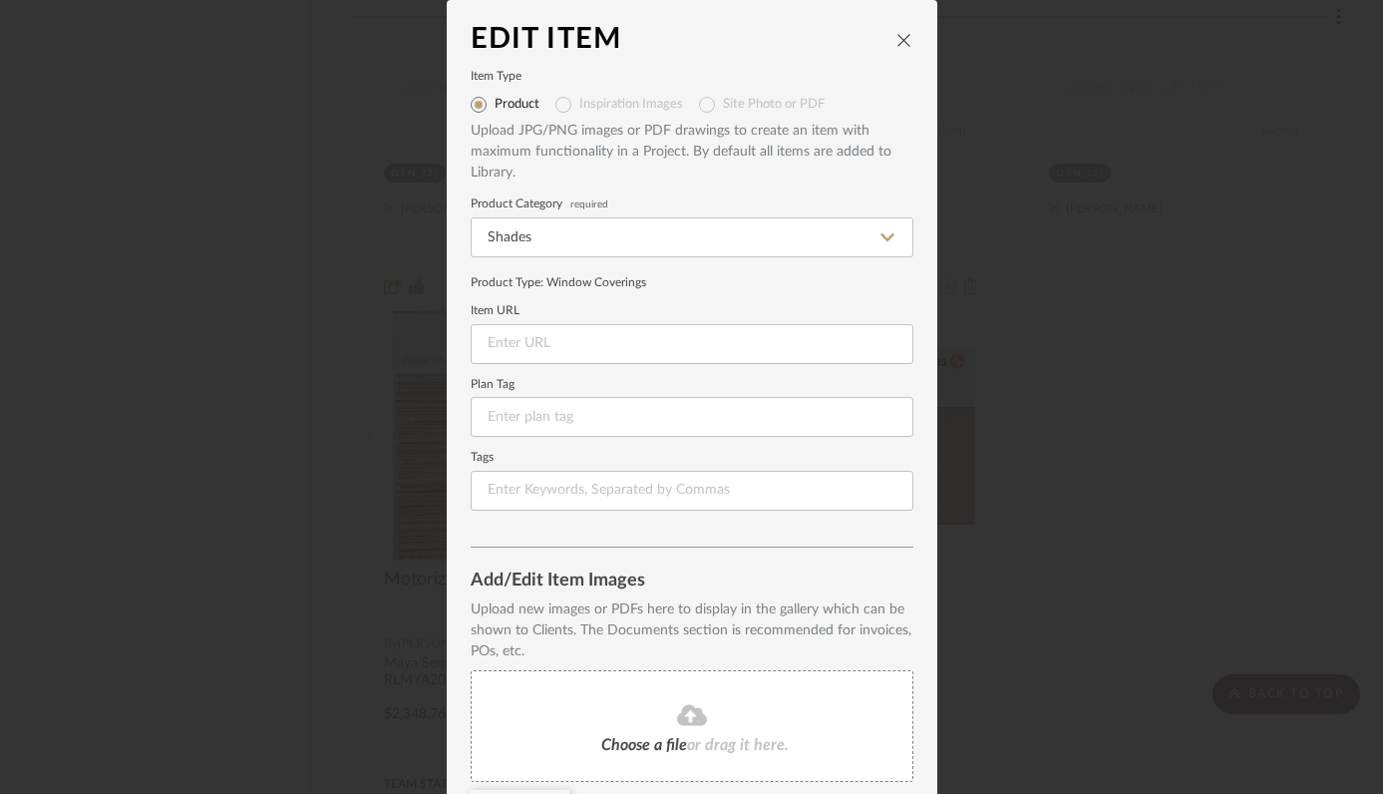
click at [898, 40] on icon "close" at bounding box center [904, 40] width 16 height 16
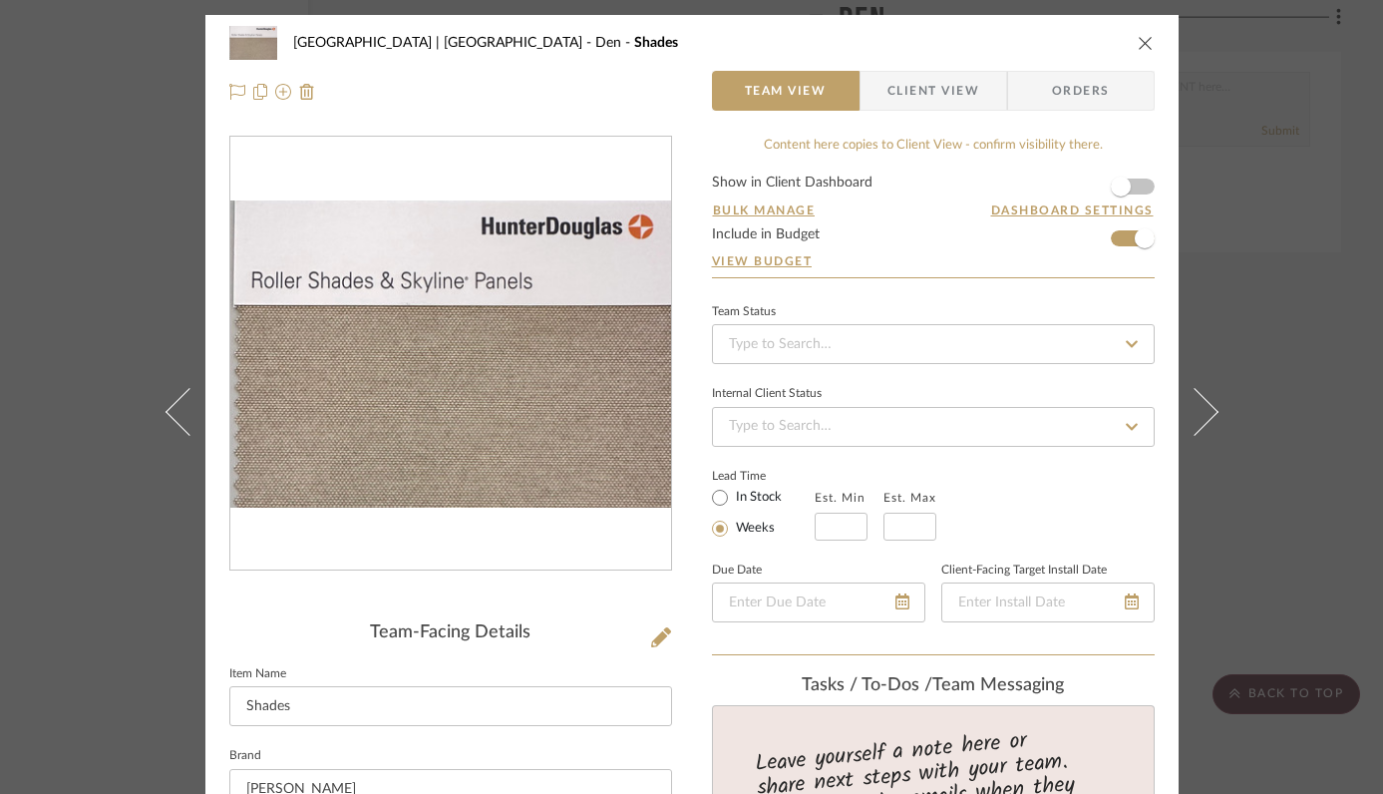
click at [1141, 42] on icon "close" at bounding box center [1146, 43] width 16 height 16
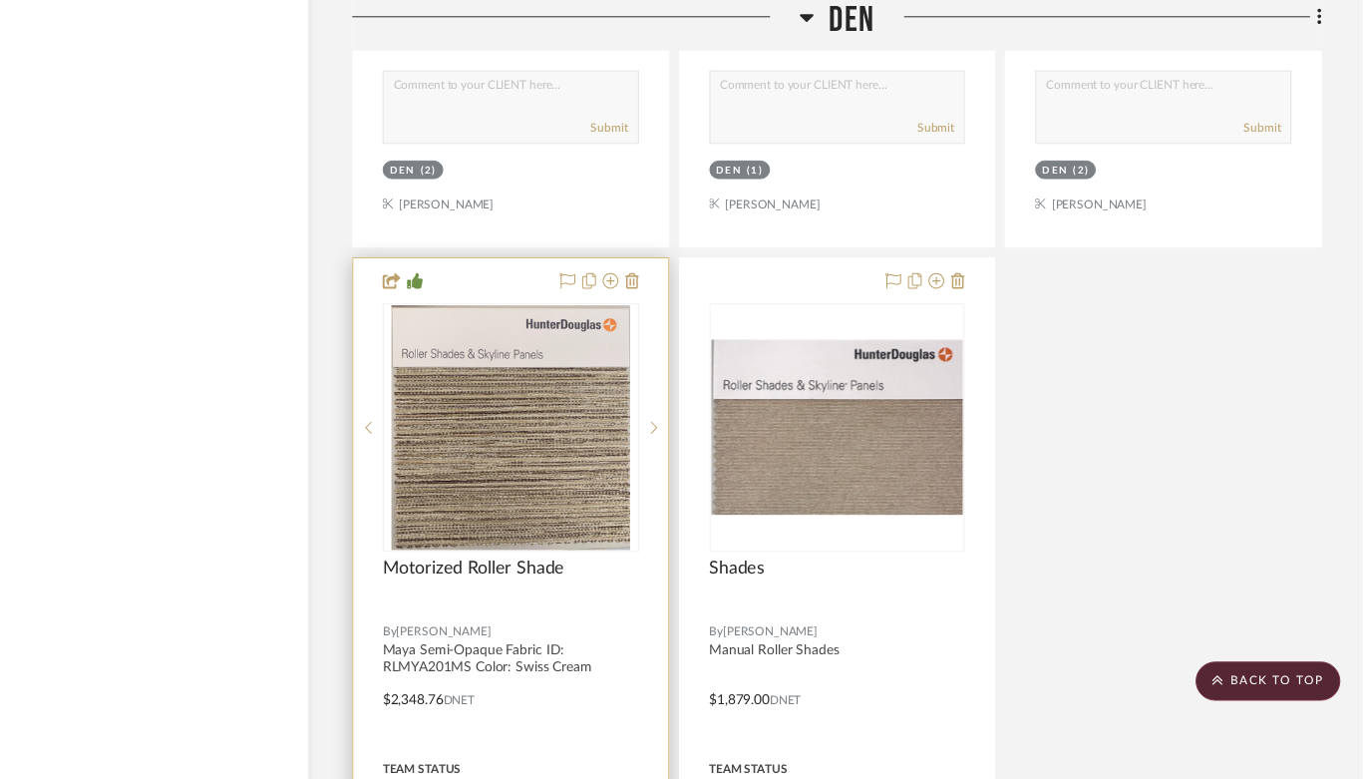
scroll to position [33048, 67]
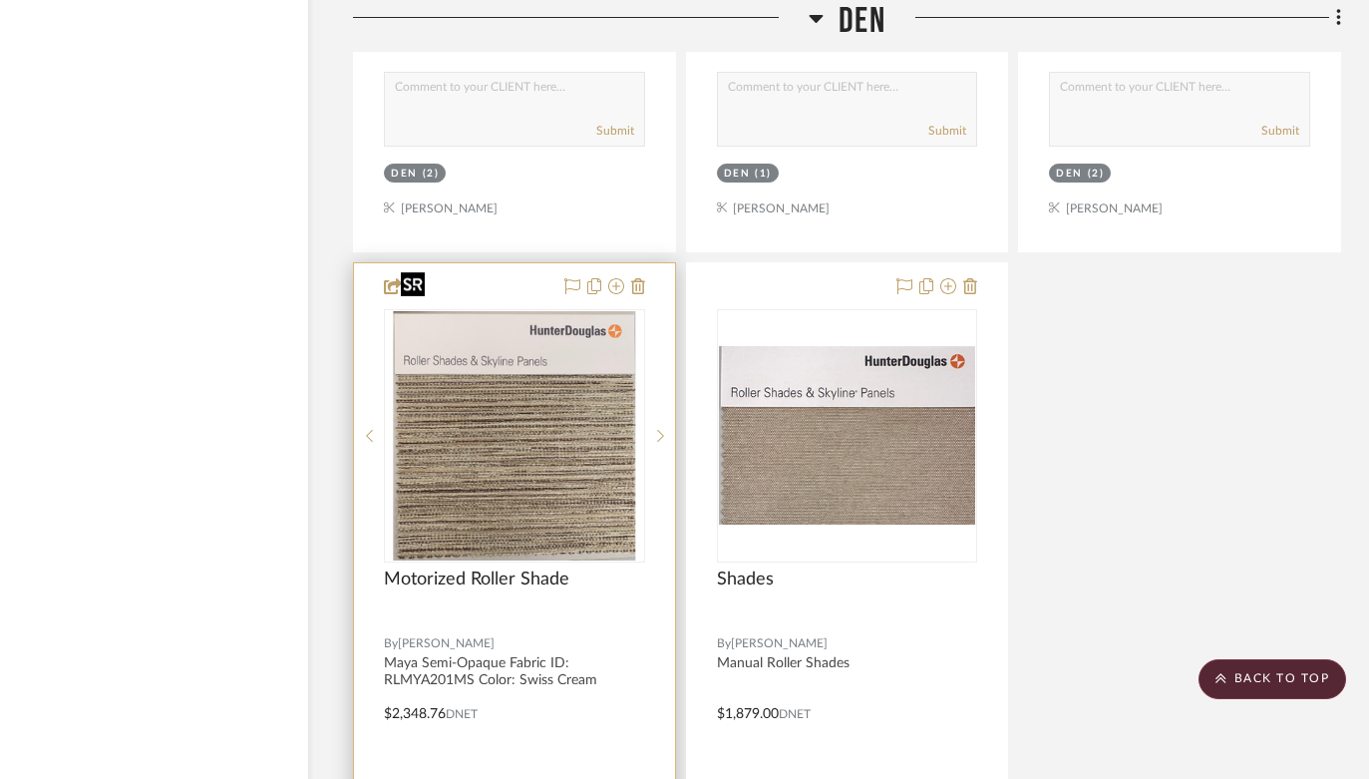
click at [529, 391] on div at bounding box center [514, 435] width 261 height 253
click at [511, 397] on img "0" at bounding box center [514, 435] width 243 height 249
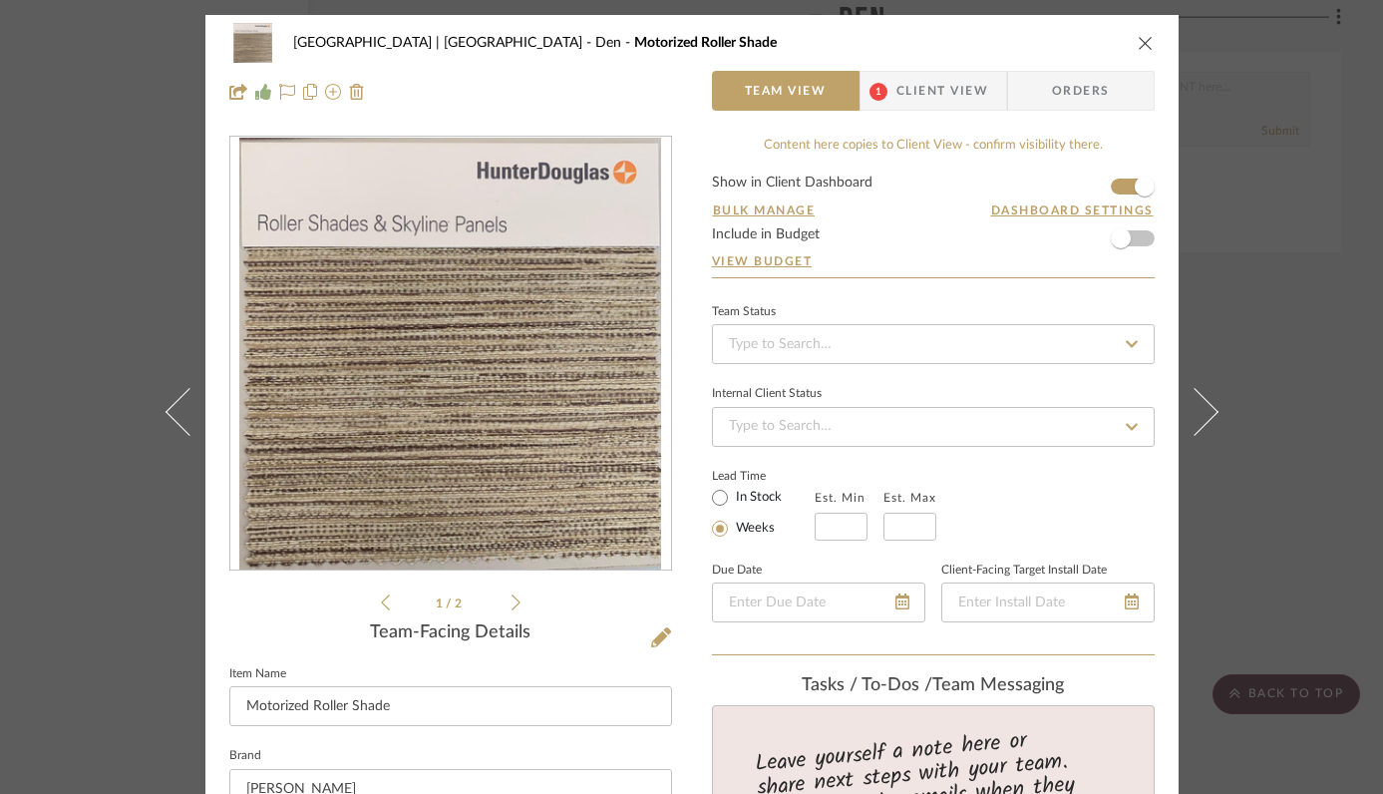
click at [534, 387] on img "0" at bounding box center [450, 354] width 422 height 433
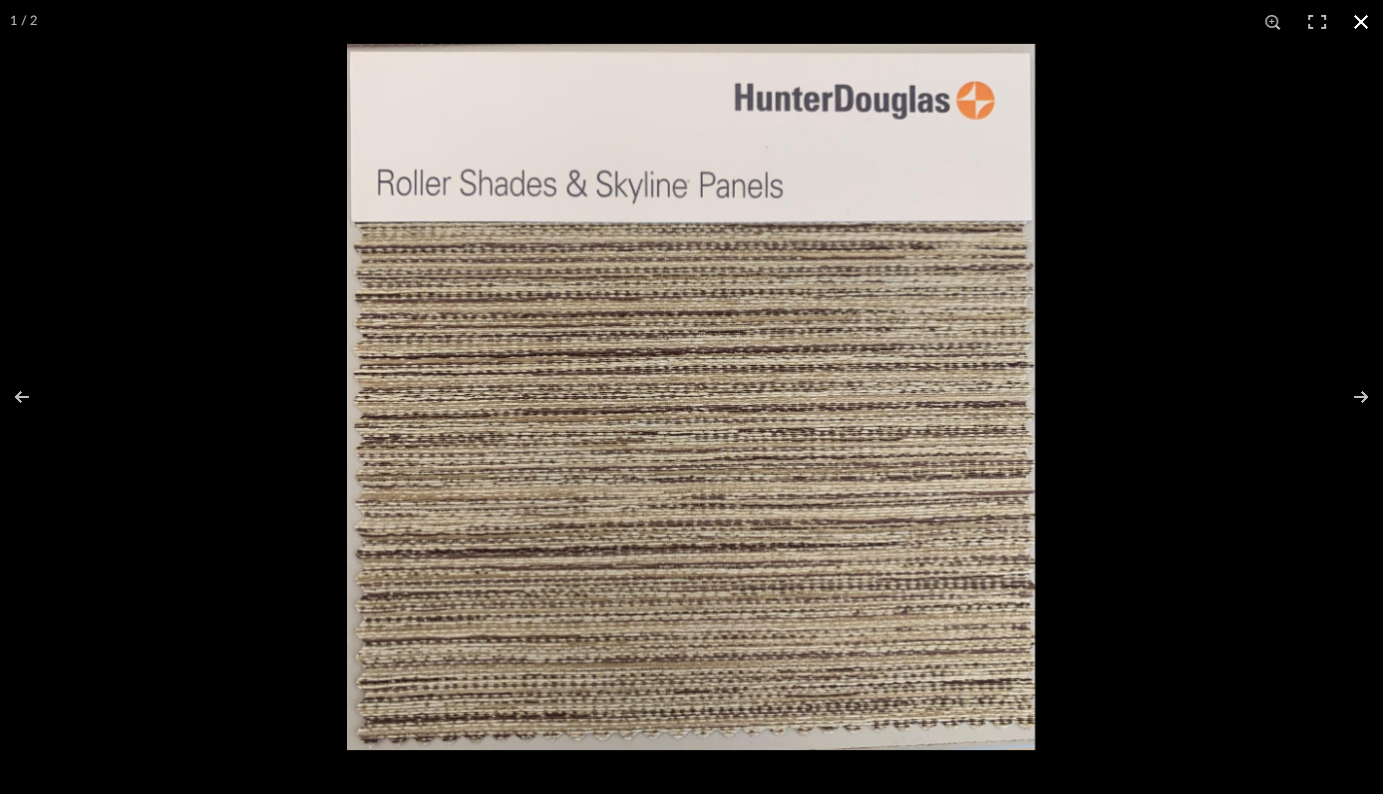
click at [1357, 15] on button at bounding box center [1361, 22] width 44 height 44
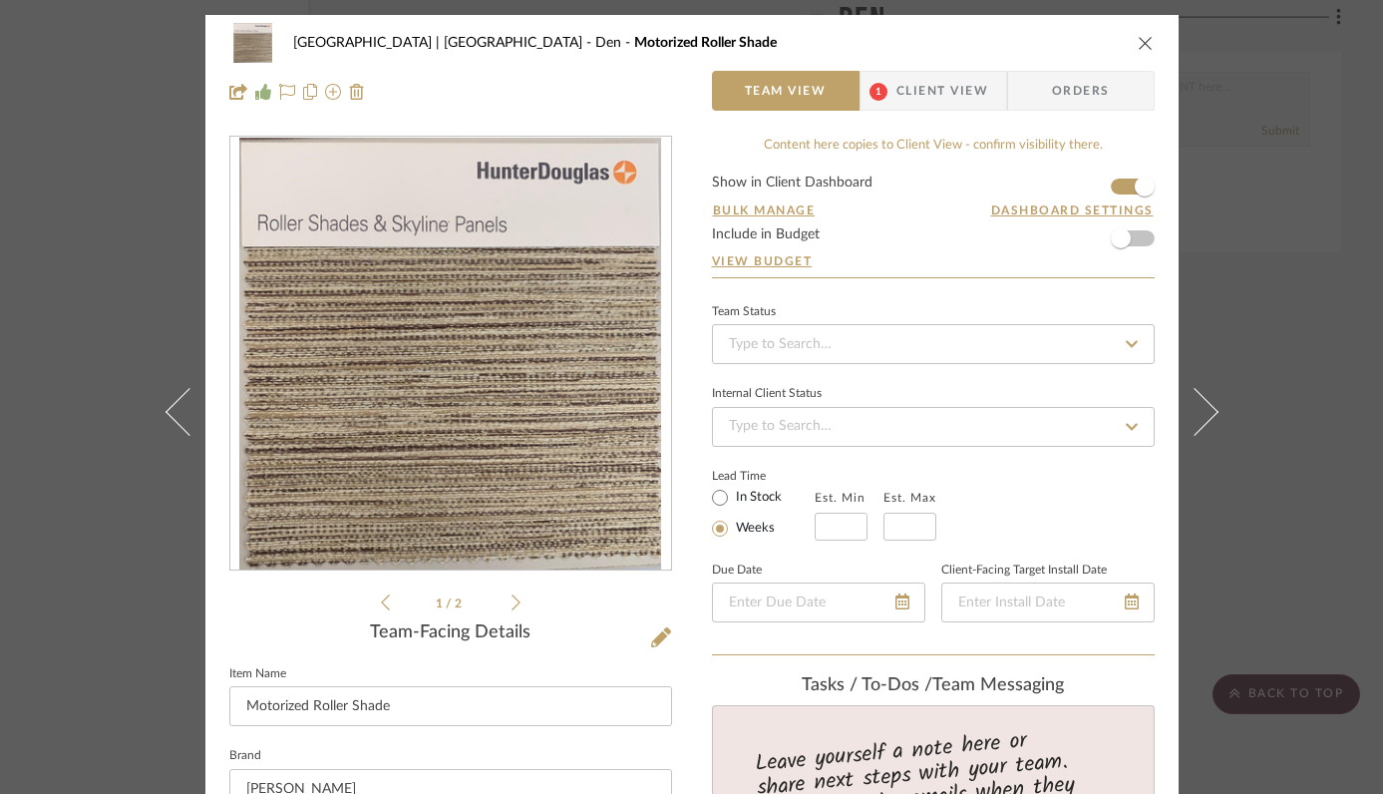
click at [1138, 39] on icon "close" at bounding box center [1146, 43] width 16 height 16
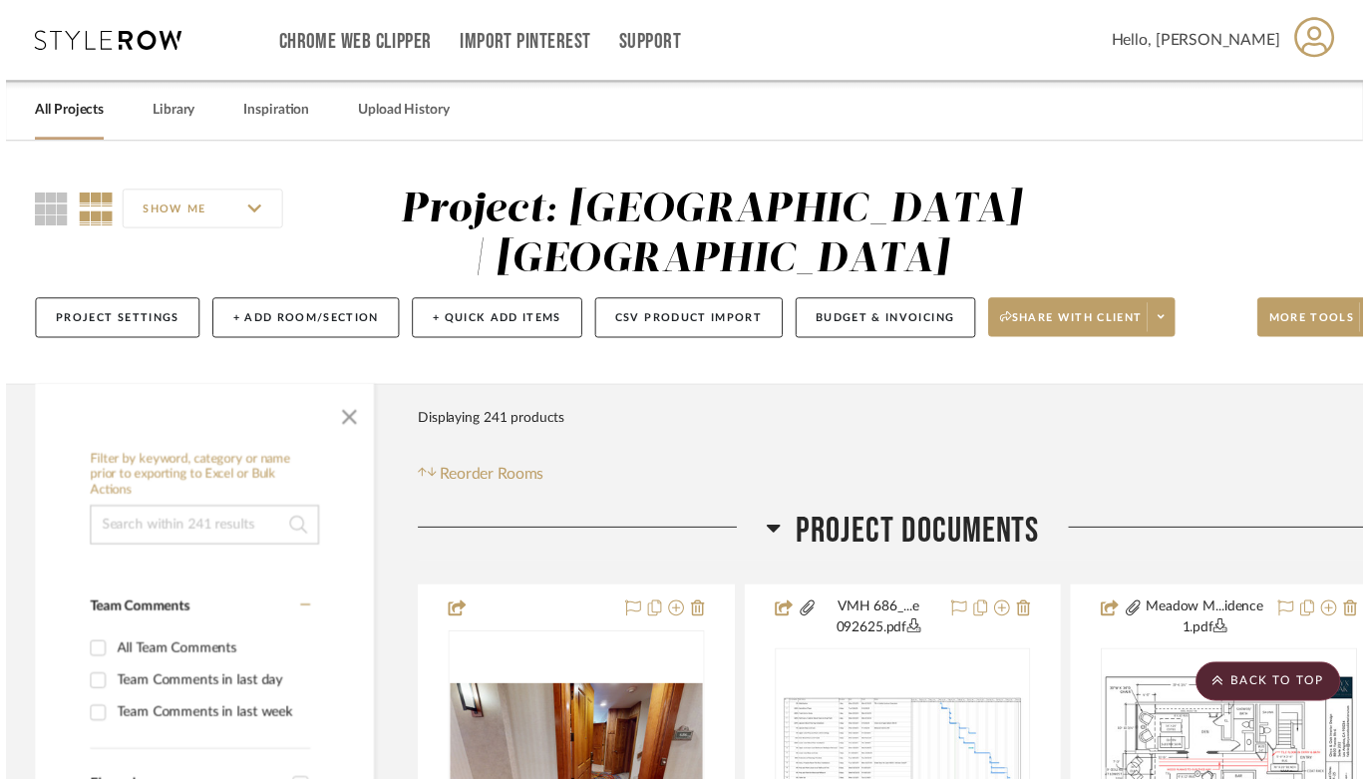
scroll to position [33048, 67]
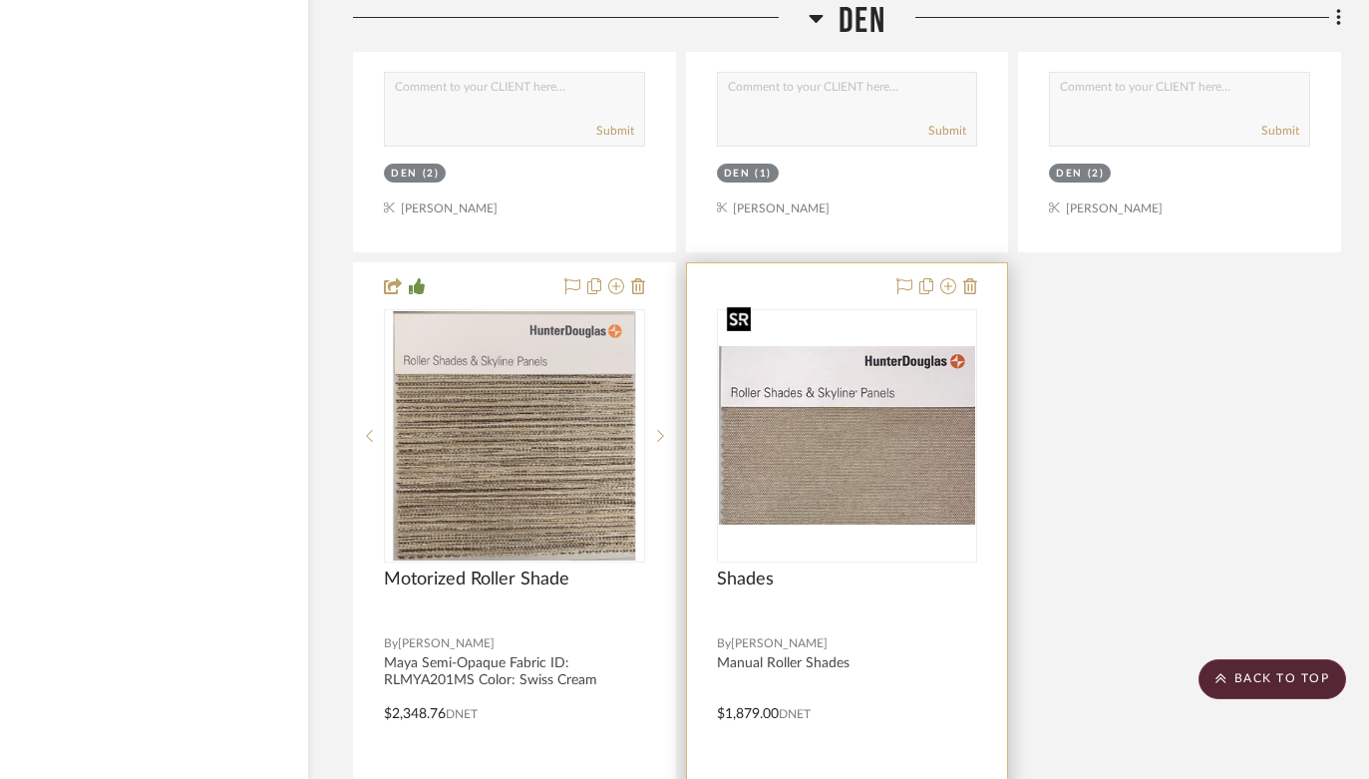
click at [882, 417] on img "0" at bounding box center [847, 435] width 257 height 179
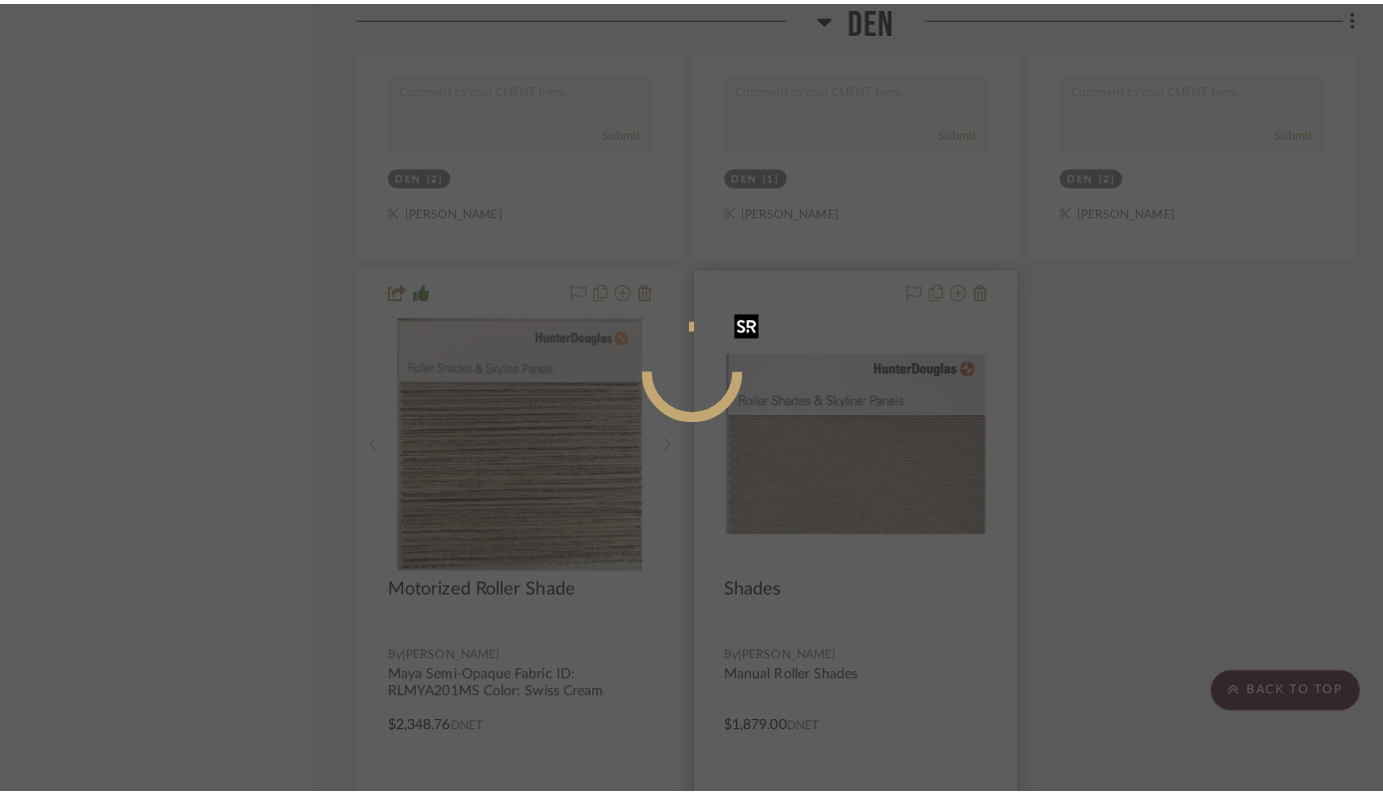
scroll to position [0, 0]
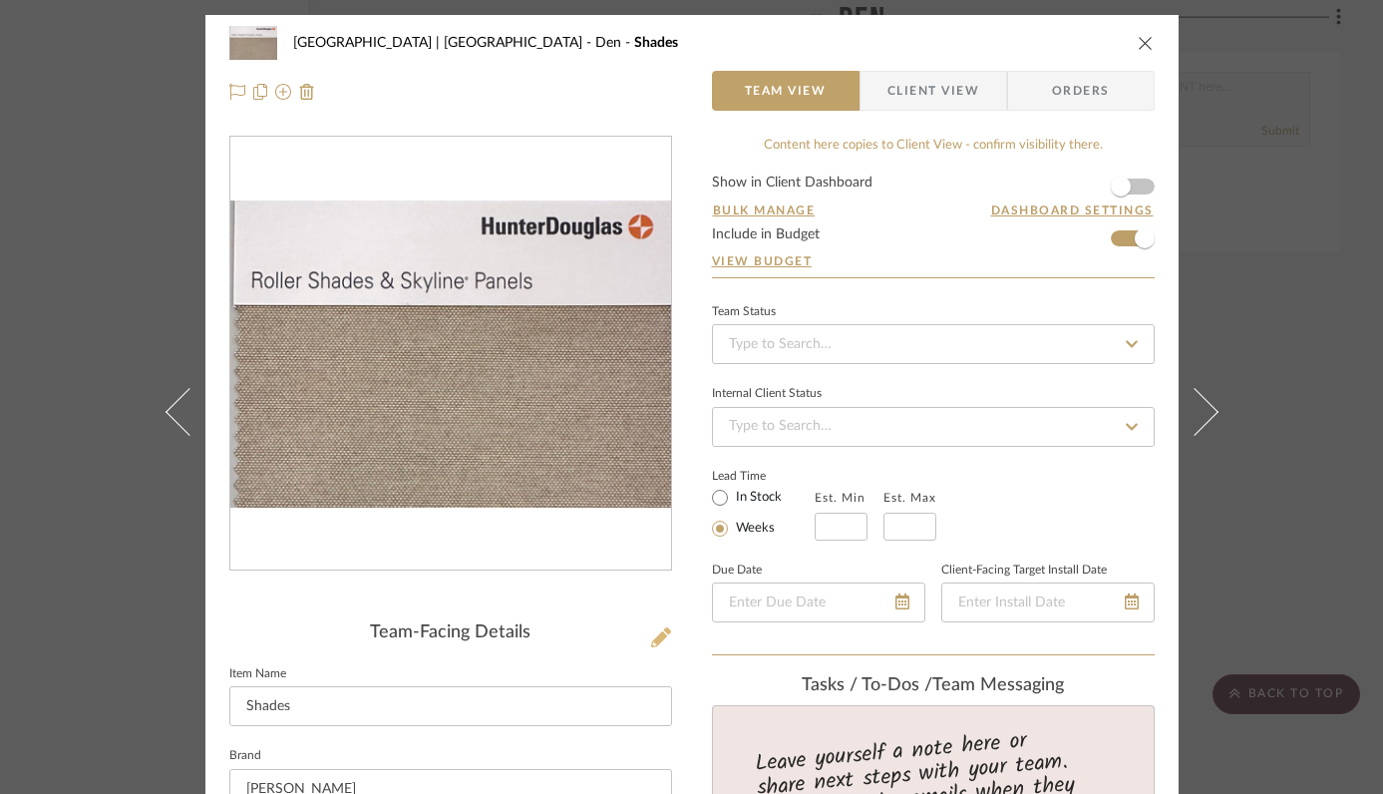
click at [653, 643] on icon at bounding box center [661, 637] width 20 height 20
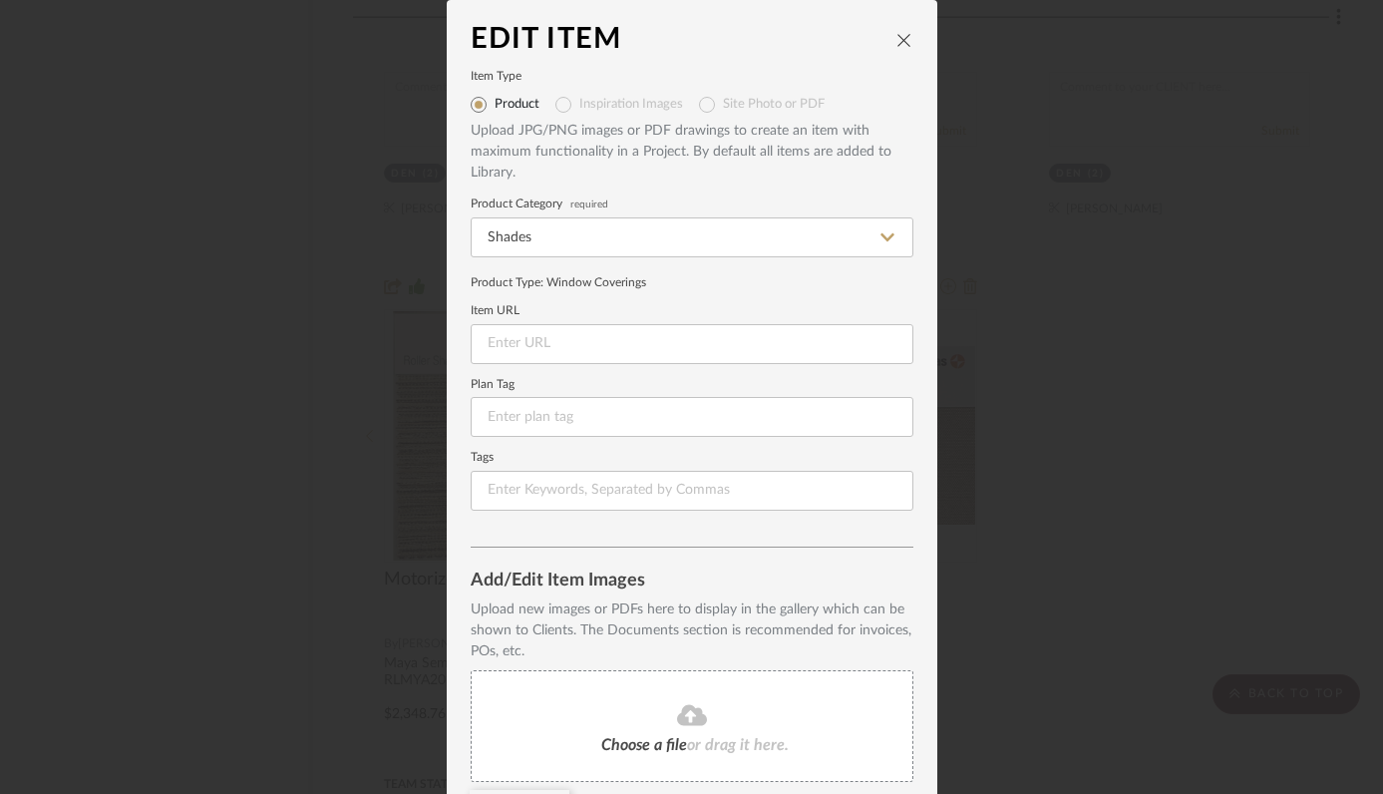
scroll to position [157, 0]
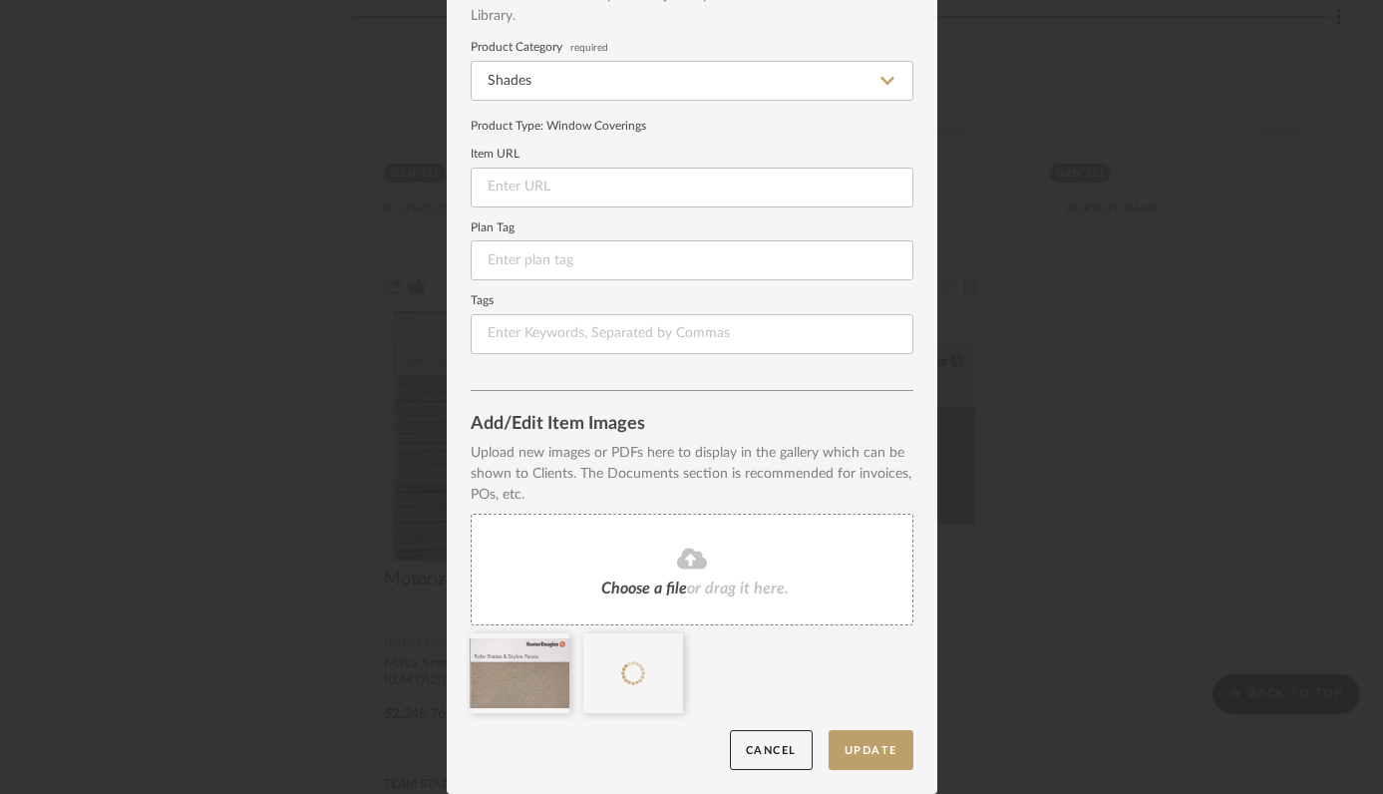
click at [0, 0] on icon at bounding box center [0, 0] width 0 height 0
click at [875, 745] on button "Update" at bounding box center [870, 750] width 85 height 41
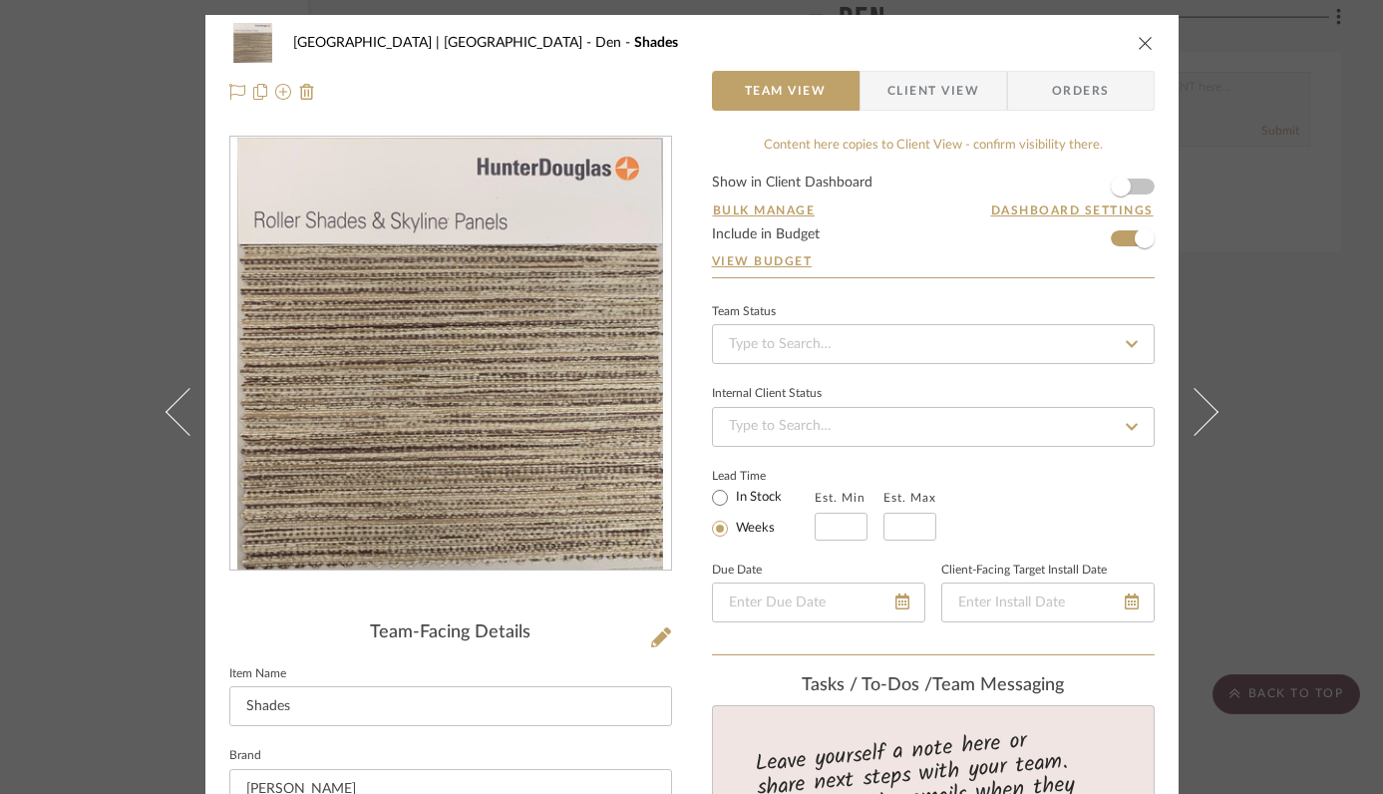
click at [1138, 42] on icon "close" at bounding box center [1146, 43] width 16 height 16
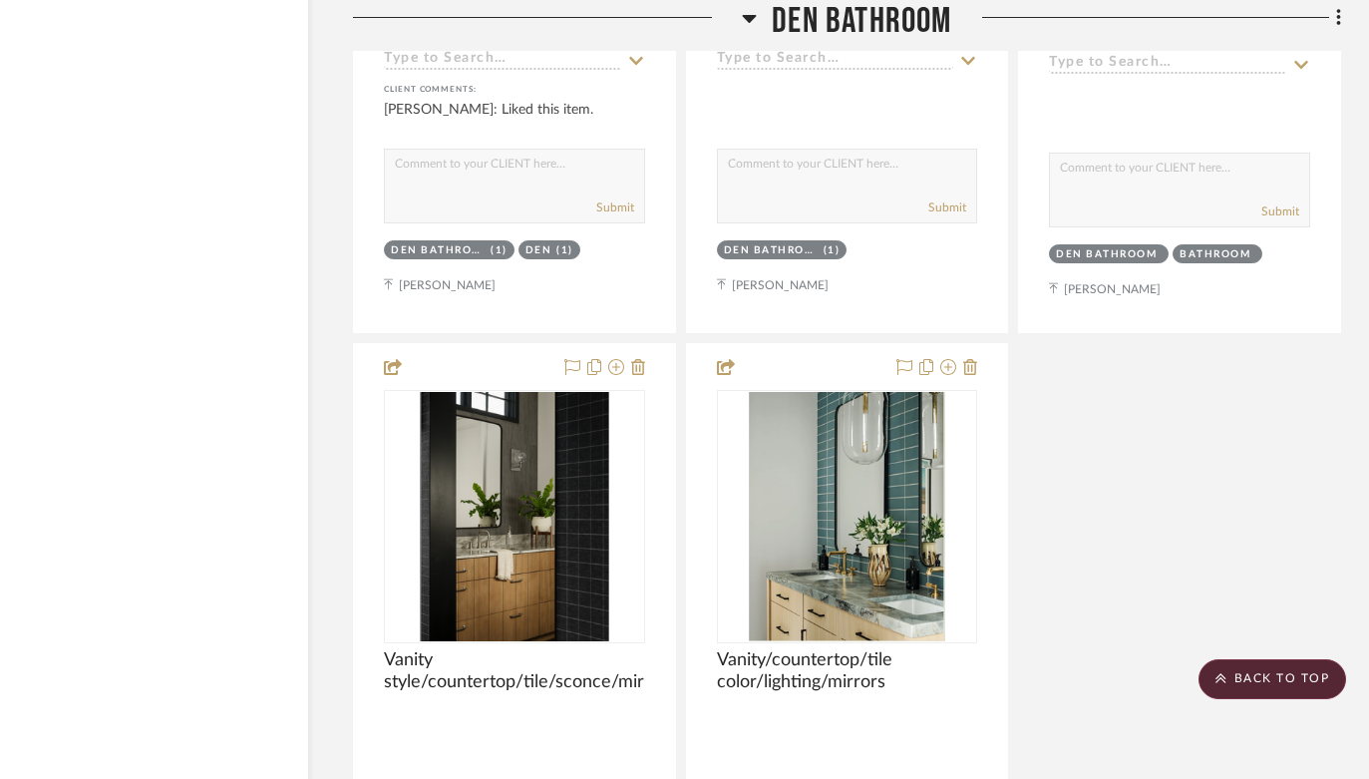
scroll to position [35149, 67]
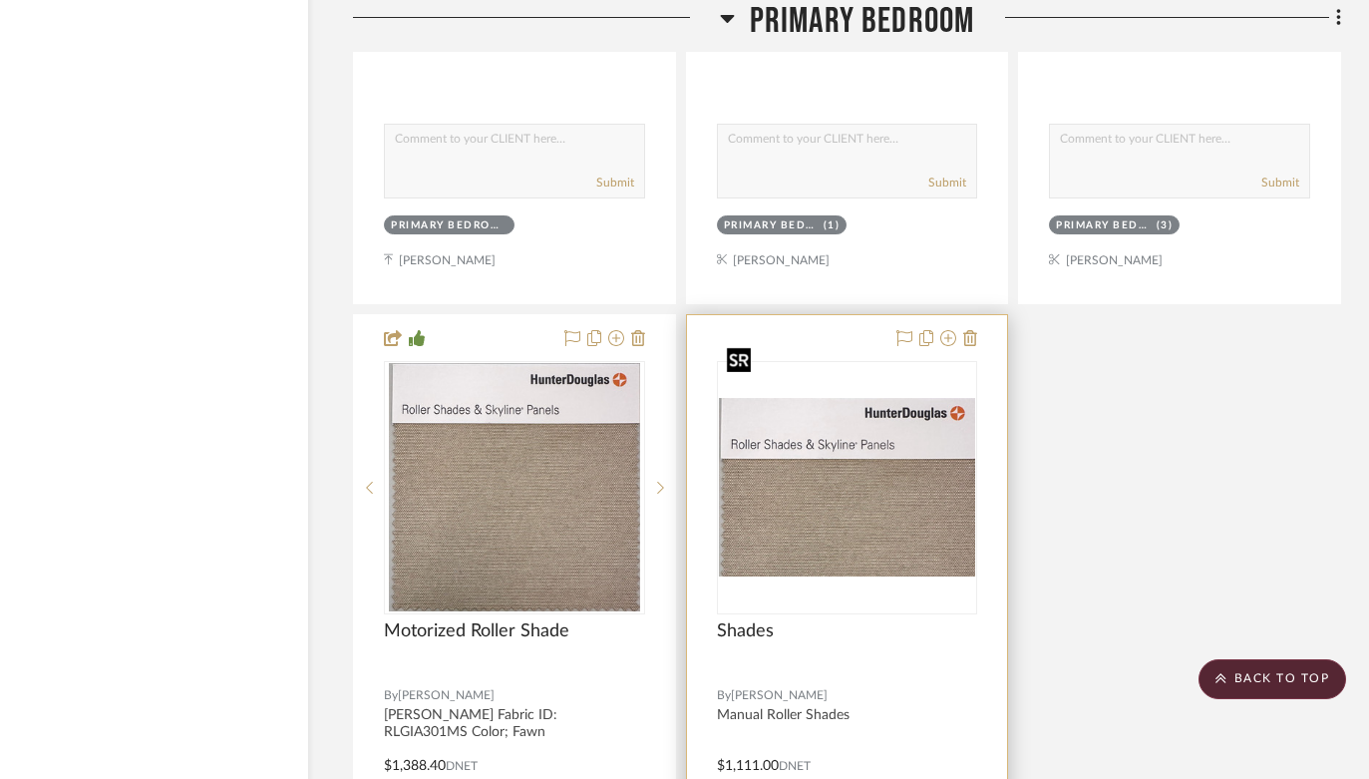
click at [0, 0] on img at bounding box center [0, 0] width 0 height 0
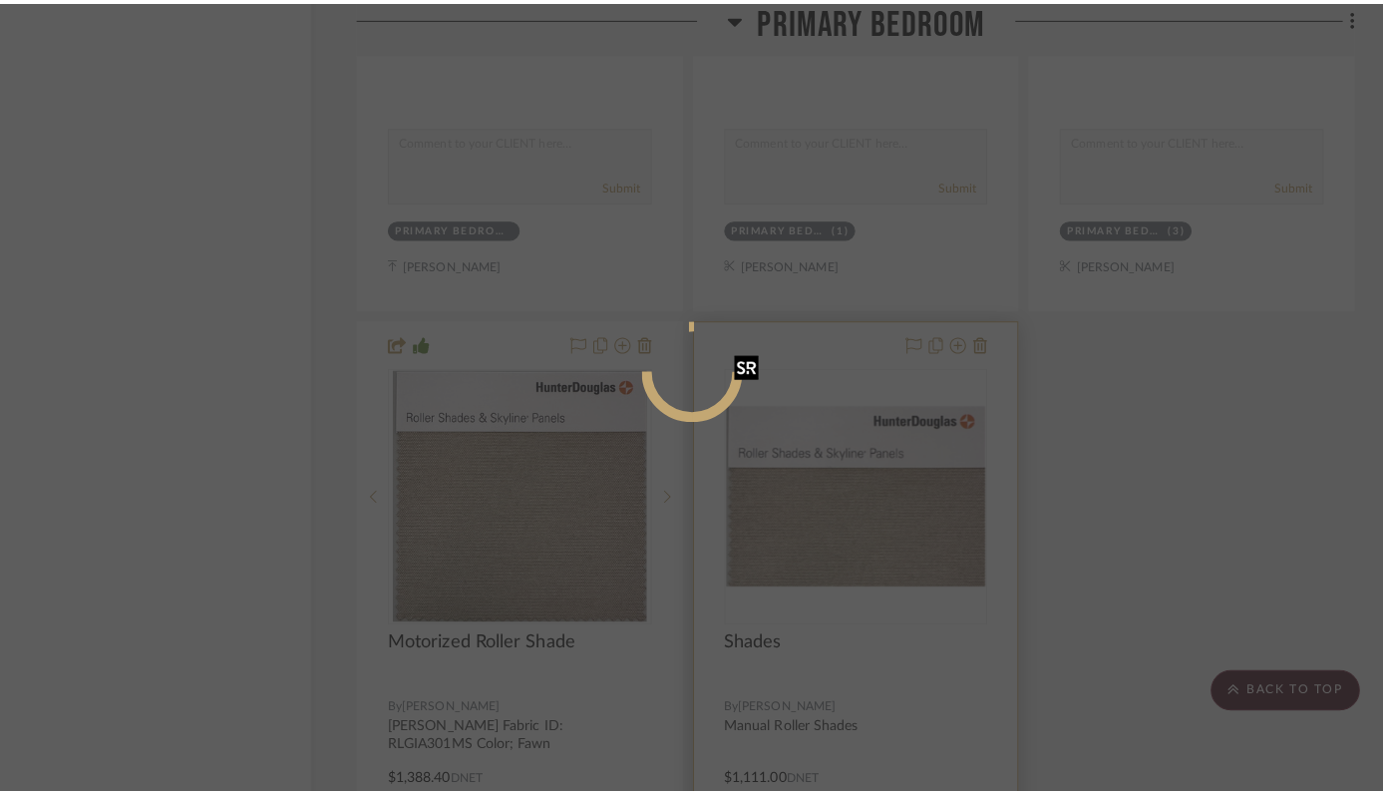
scroll to position [0, 0]
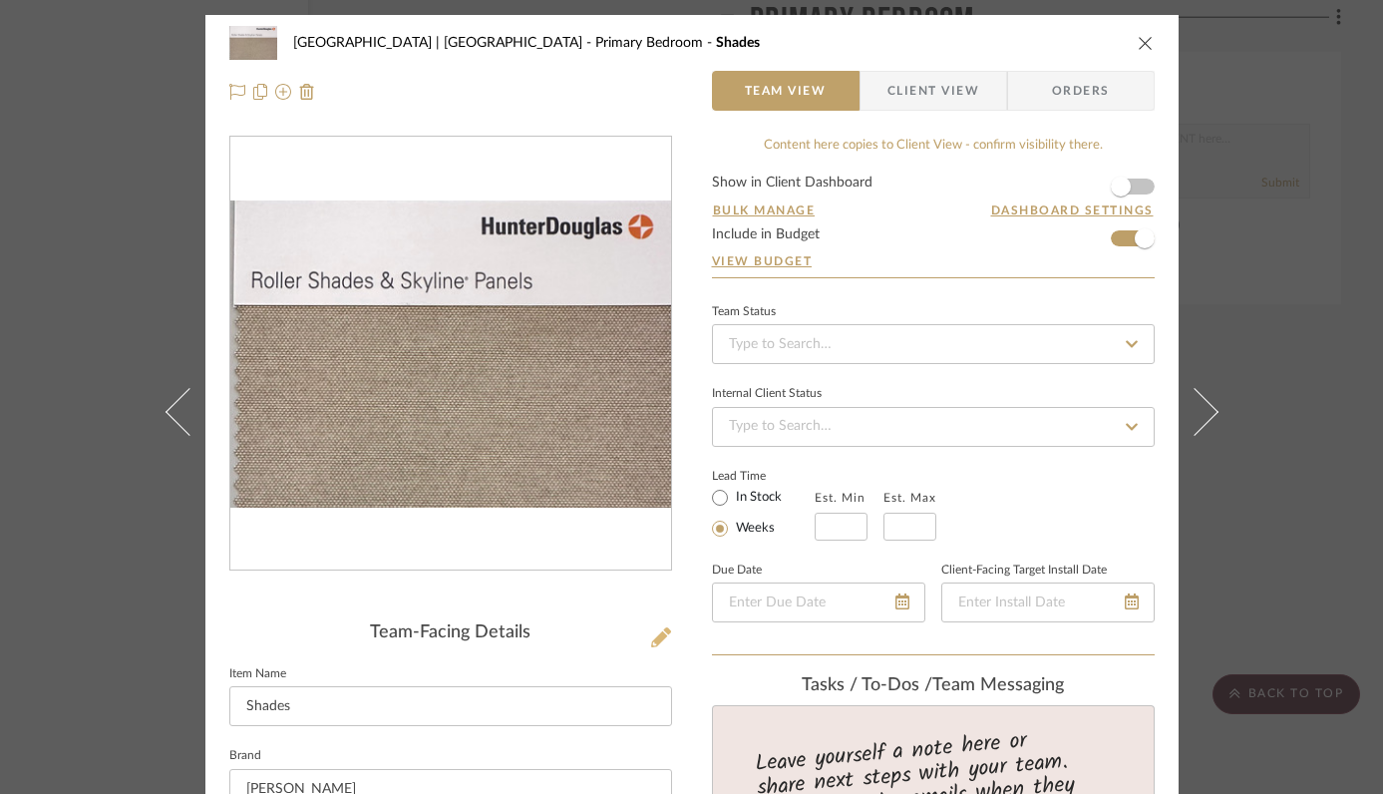
click at [653, 635] on icon at bounding box center [661, 637] width 20 height 20
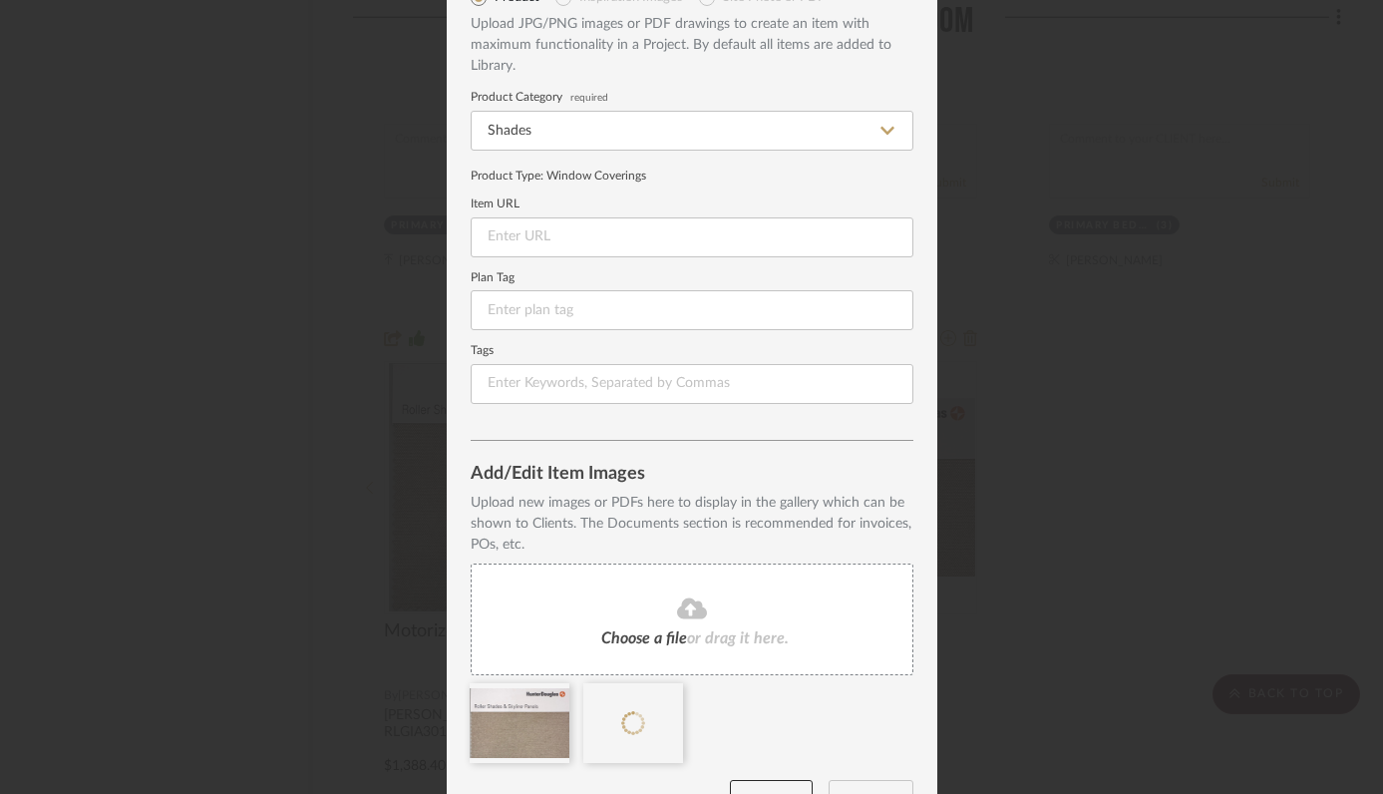
scroll to position [157, 0]
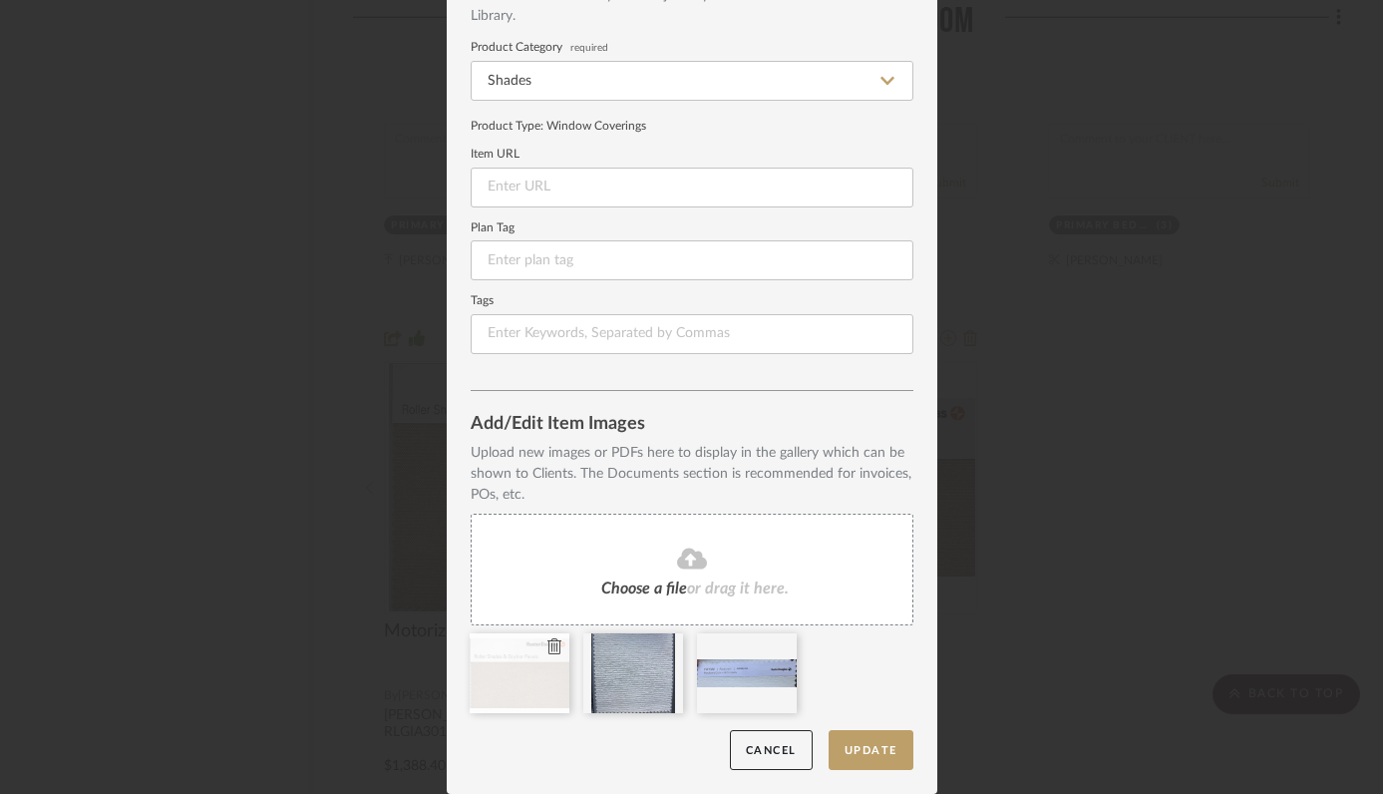
click at [548, 646] on icon at bounding box center [554, 646] width 14 height 16
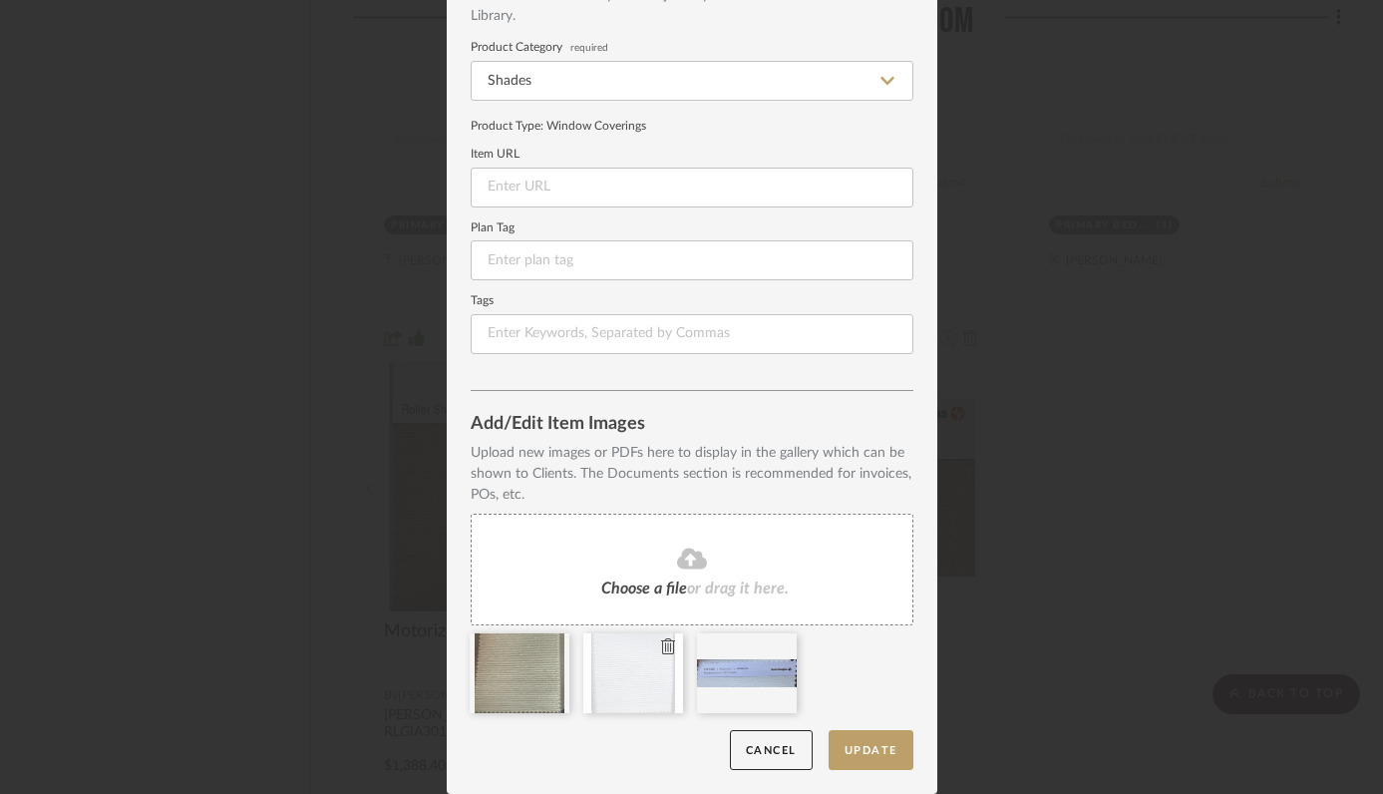
click at [662, 644] on icon at bounding box center [668, 646] width 14 height 16
click at [871, 748] on button "Update" at bounding box center [870, 750] width 85 height 41
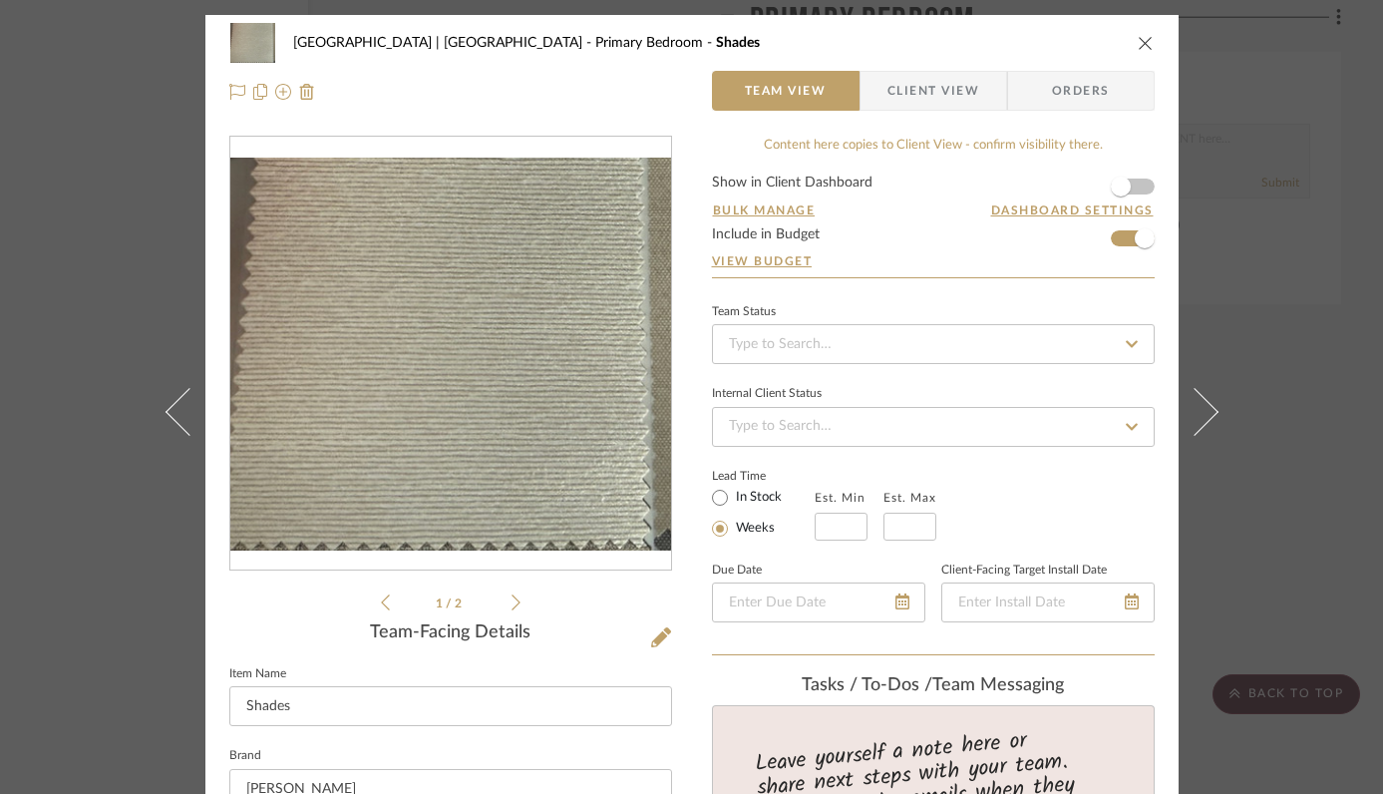
click at [1138, 41] on icon "close" at bounding box center [1146, 43] width 16 height 16
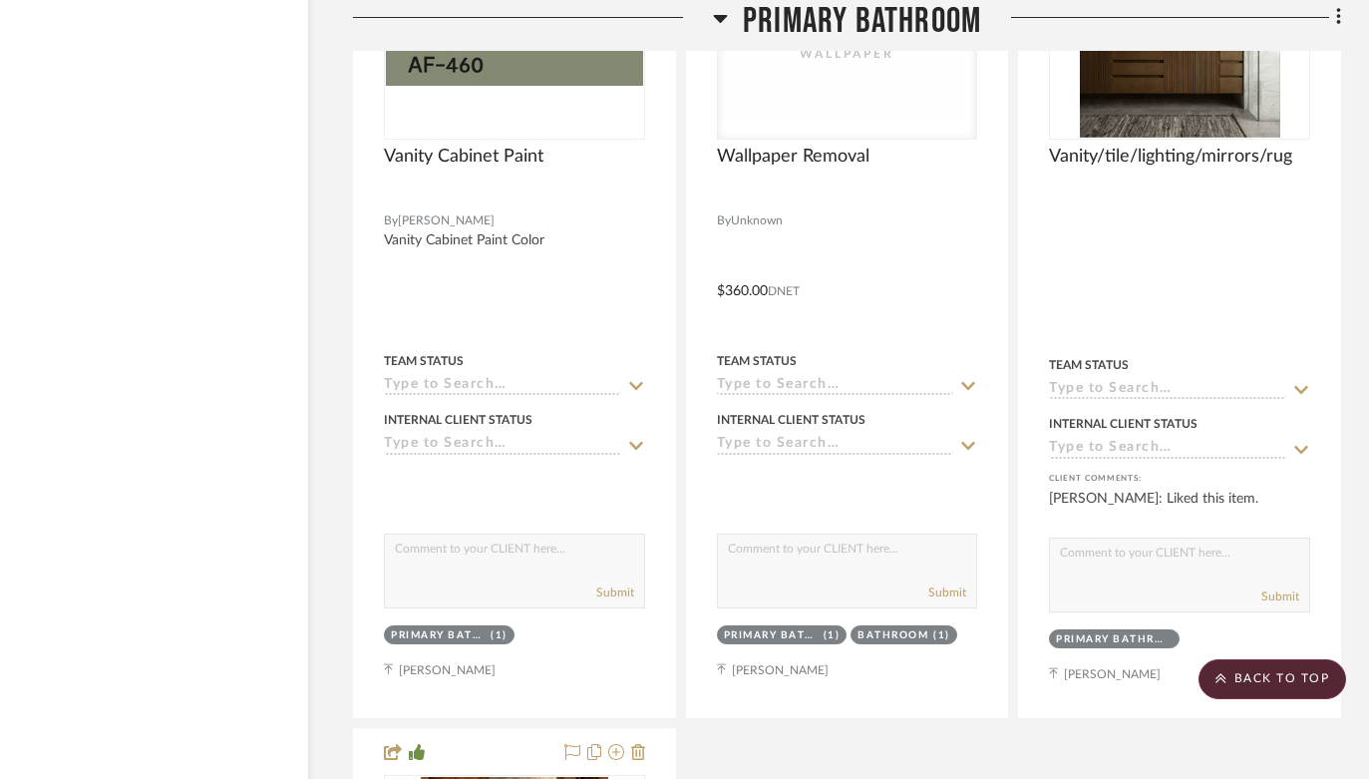
scroll to position [42091, 67]
